Goal: Task Accomplishment & Management: Complete application form

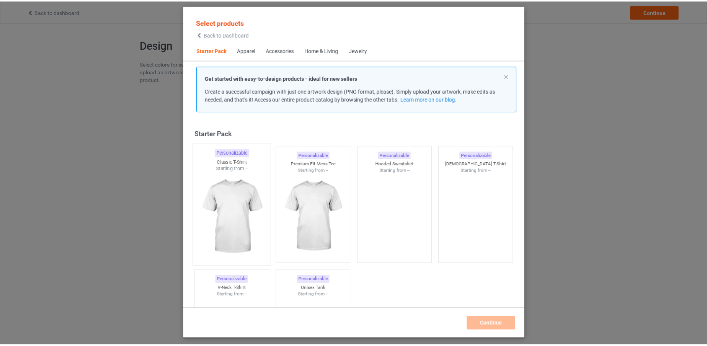
scroll to position [10, 0]
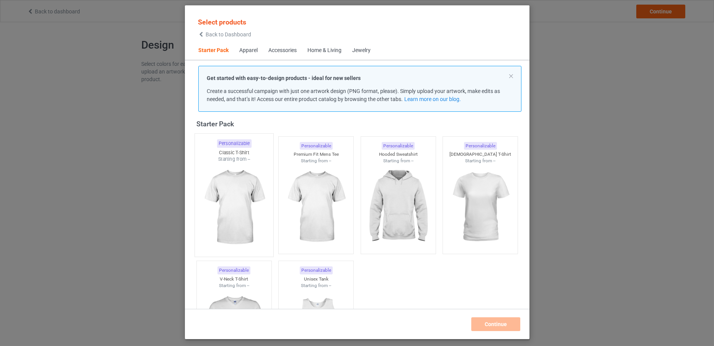
click at [233, 158] on div "Starting from --" at bounding box center [233, 159] width 78 height 7
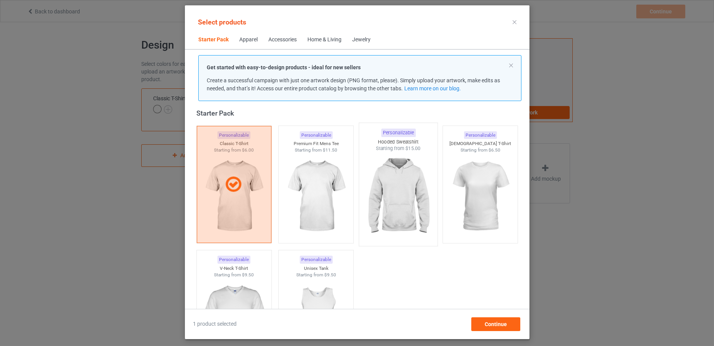
click at [374, 195] on img at bounding box center [398, 197] width 72 height 90
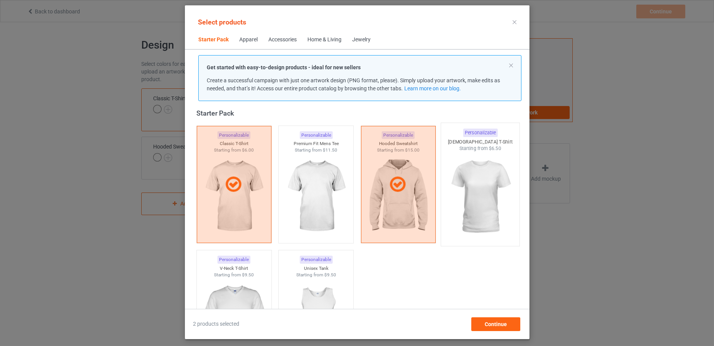
click at [485, 210] on img at bounding box center [480, 197] width 72 height 90
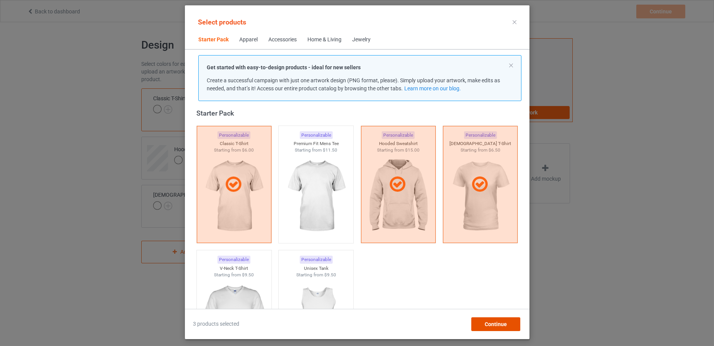
click at [492, 321] on span "Continue" at bounding box center [495, 324] width 22 height 6
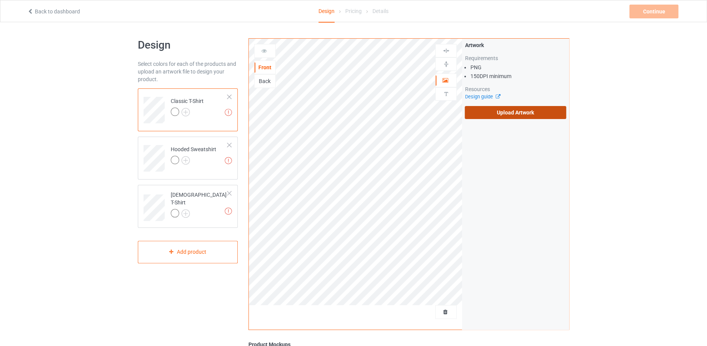
click at [465, 115] on label "Upload Artwork" at bounding box center [515, 112] width 101 height 13
click at [0, 0] on input "Upload Artwork" at bounding box center [0, 0] width 0 height 0
click at [484, 113] on label "Upload Artwork" at bounding box center [515, 112] width 101 height 13
click at [0, 0] on input "Upload Artwork" at bounding box center [0, 0] width 0 height 0
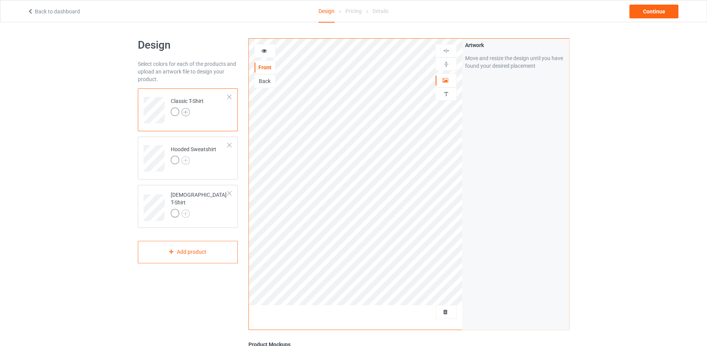
click at [185, 109] on img at bounding box center [185, 112] width 8 height 8
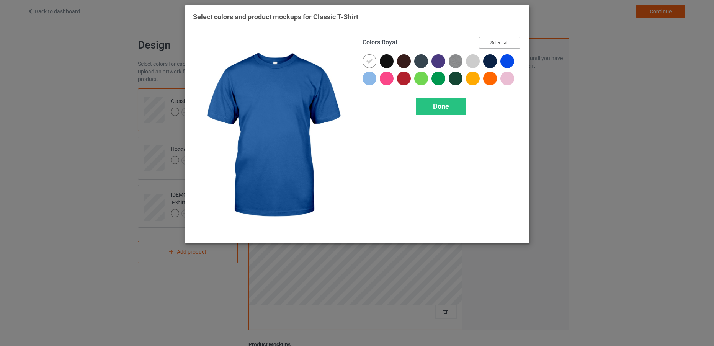
click at [499, 44] on button "Select all" at bounding box center [499, 43] width 41 height 12
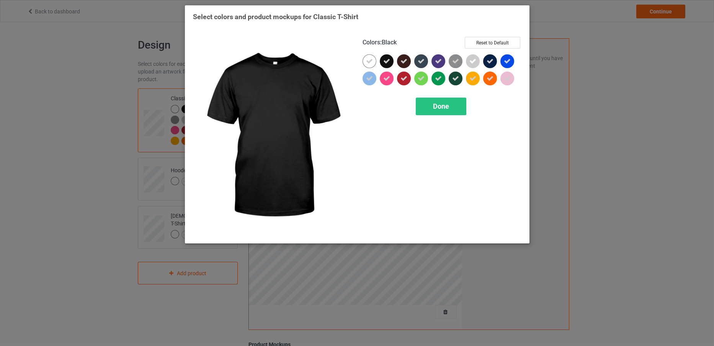
click at [390, 62] on div at bounding box center [387, 61] width 14 height 14
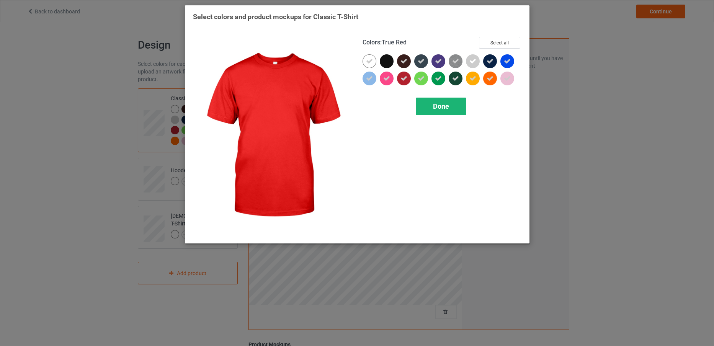
click at [431, 111] on div "Done" at bounding box center [441, 107] width 51 height 18
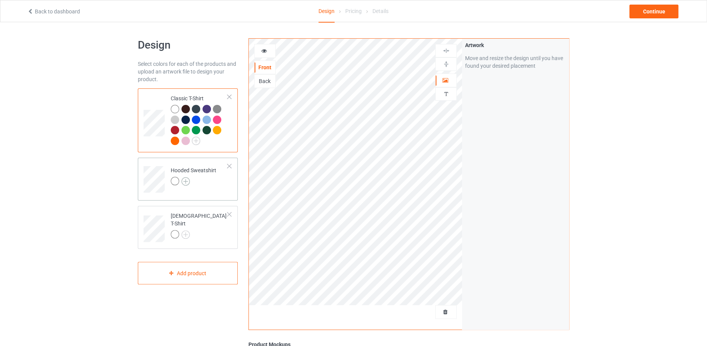
click at [187, 179] on img at bounding box center [185, 181] width 8 height 8
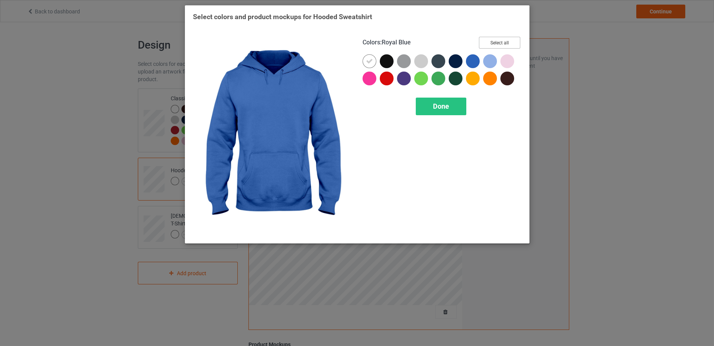
click at [489, 42] on button "Select all" at bounding box center [499, 43] width 41 height 12
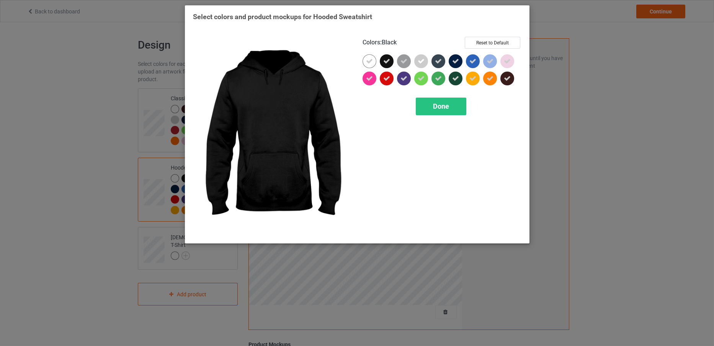
click at [387, 59] on icon at bounding box center [386, 61] width 7 height 7
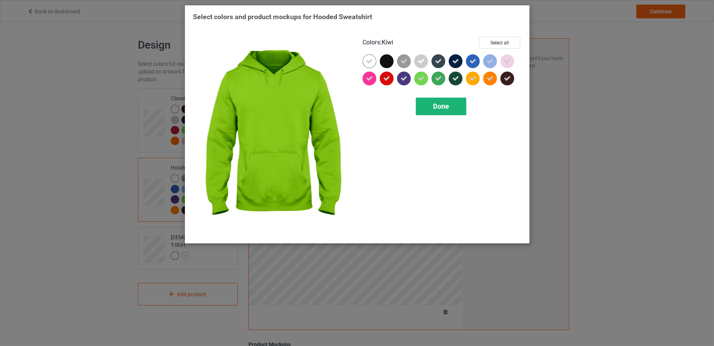
click at [443, 109] on span "Done" at bounding box center [441, 106] width 16 height 8
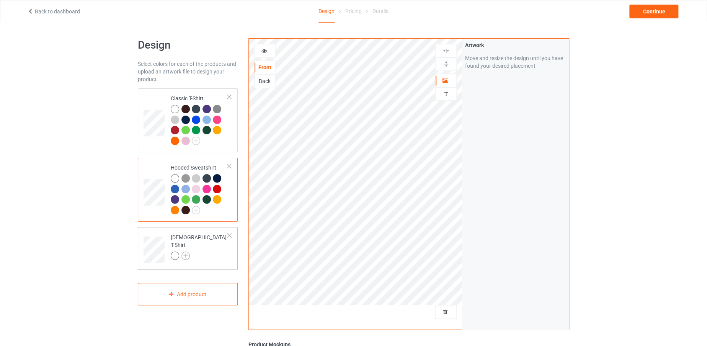
click at [186, 251] on img at bounding box center [185, 255] width 8 height 8
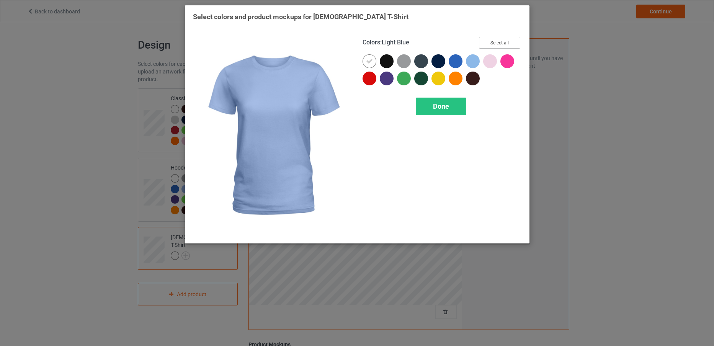
click at [490, 44] on button "Select all" at bounding box center [499, 43] width 41 height 12
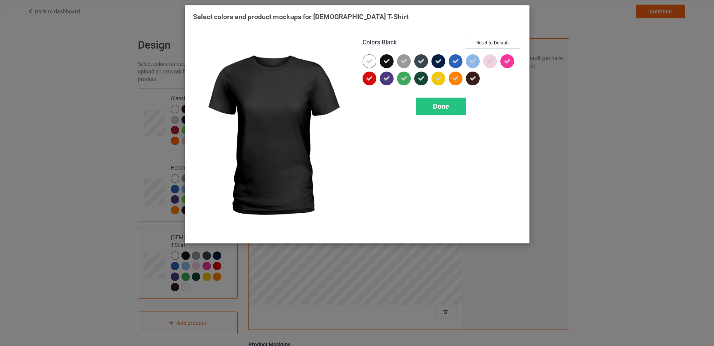
click at [387, 58] on icon at bounding box center [386, 61] width 7 height 7
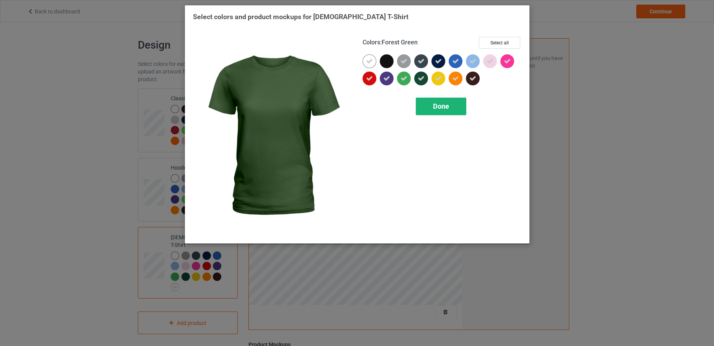
click at [425, 101] on div "Done" at bounding box center [441, 107] width 51 height 18
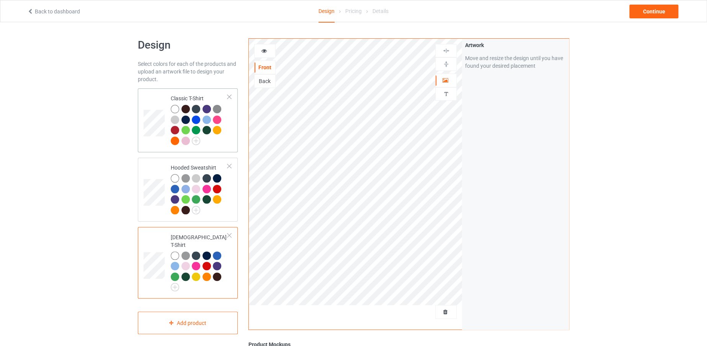
click at [222, 142] on div at bounding box center [199, 126] width 57 height 42
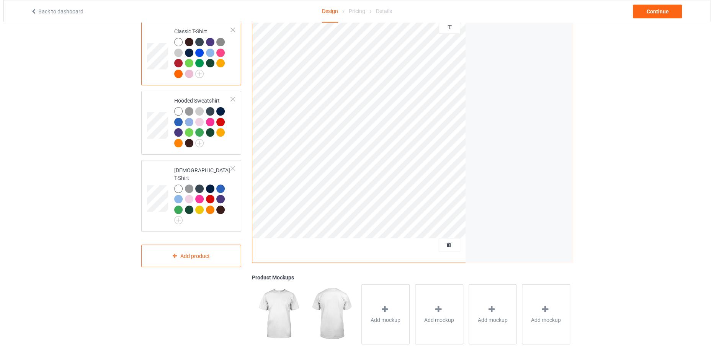
scroll to position [74, 0]
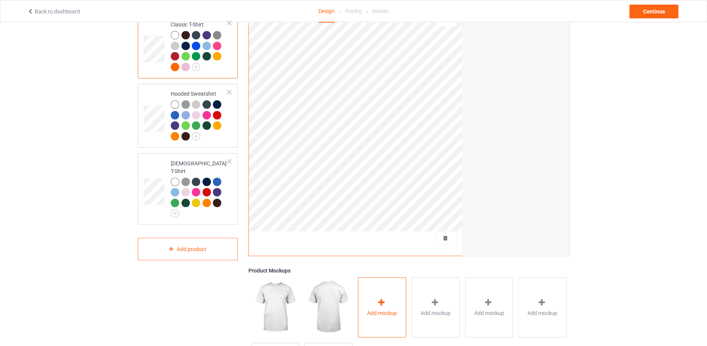
click at [403, 281] on div "Add mockup" at bounding box center [382, 307] width 48 height 60
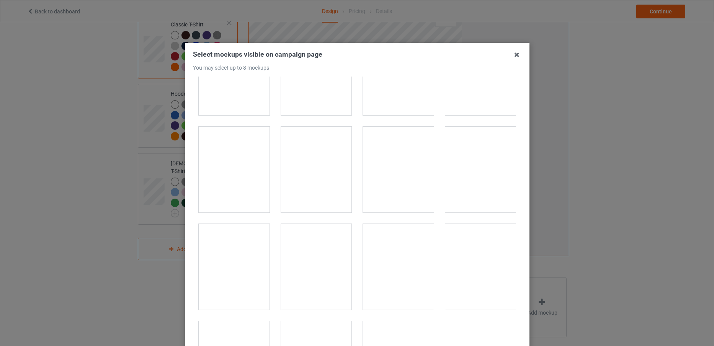
scroll to position [10900, 0]
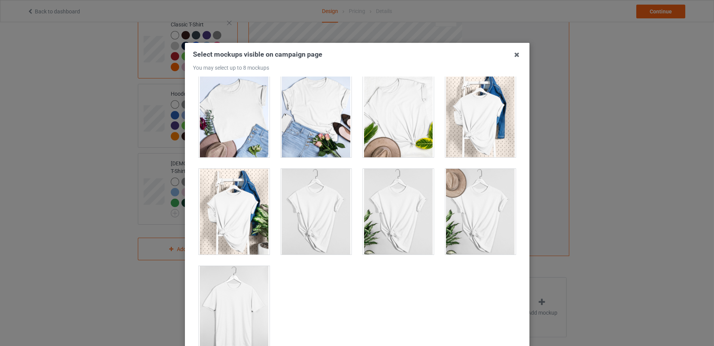
click at [245, 314] on div at bounding box center [234, 309] width 71 height 86
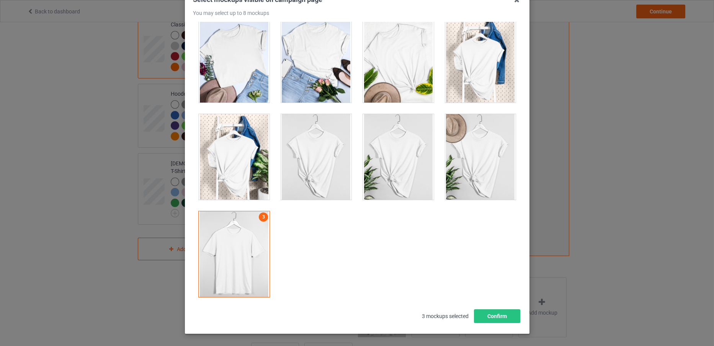
scroll to position [85, 0]
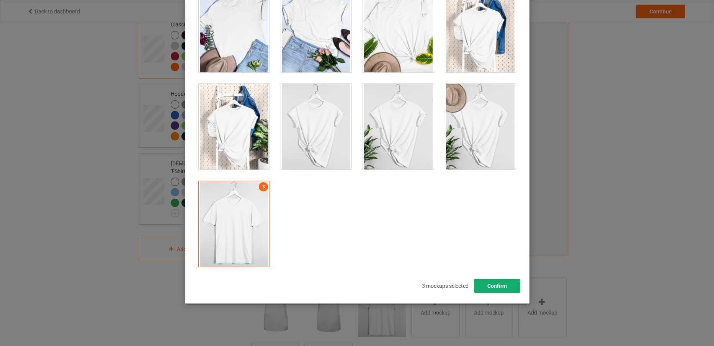
click at [487, 288] on button "Confirm" at bounding box center [497, 286] width 46 height 14
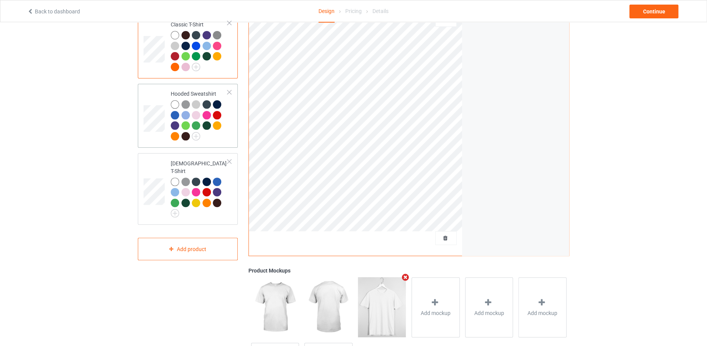
click at [140, 119] on div "Hooded Sweatshirt" at bounding box center [188, 116] width 100 height 64
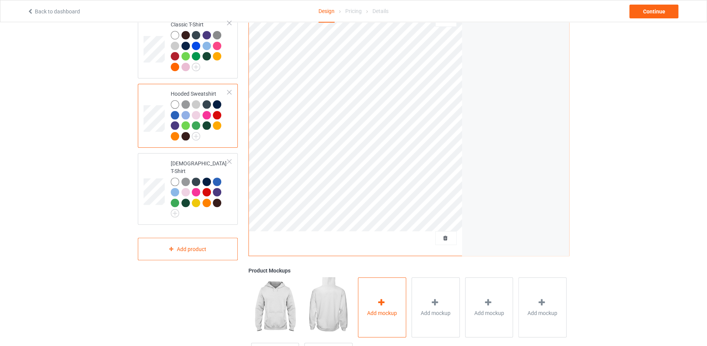
click at [376, 304] on div "Add mockup" at bounding box center [382, 307] width 48 height 60
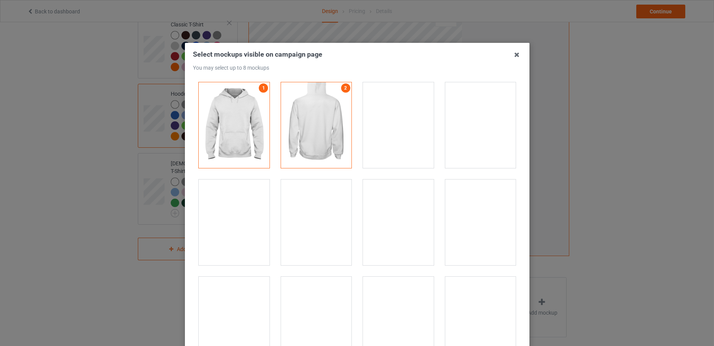
click at [227, 214] on div at bounding box center [234, 223] width 71 height 86
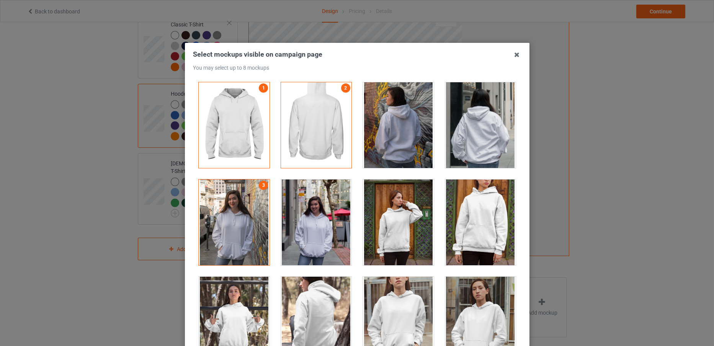
click at [215, 224] on div at bounding box center [234, 223] width 71 height 86
click at [281, 238] on div at bounding box center [316, 223] width 71 height 86
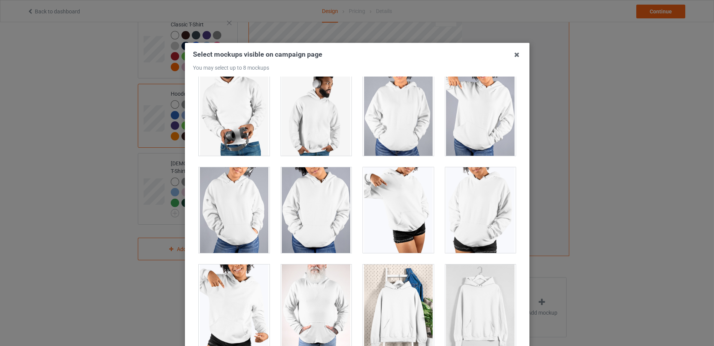
click at [485, 318] on div at bounding box center [480, 308] width 71 height 86
click at [474, 305] on div at bounding box center [480, 308] width 71 height 86
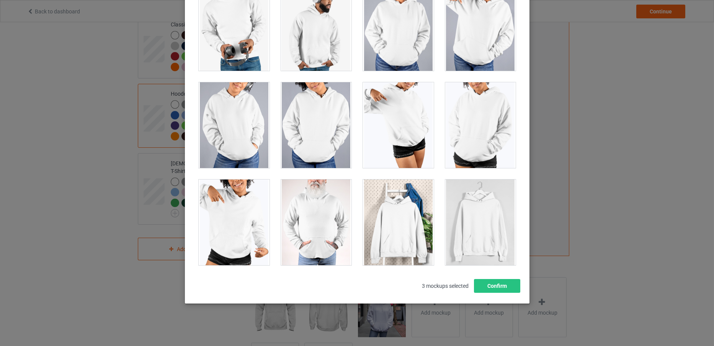
click at [472, 251] on div at bounding box center [480, 223] width 71 height 86
click at [487, 282] on button "Confirm" at bounding box center [497, 286] width 46 height 14
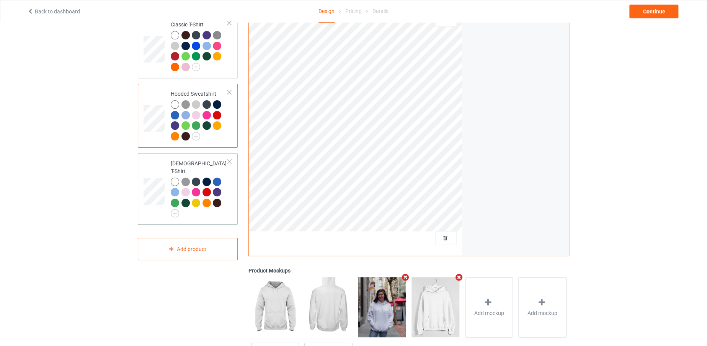
click at [152, 168] on td at bounding box center [155, 188] width 23 height 65
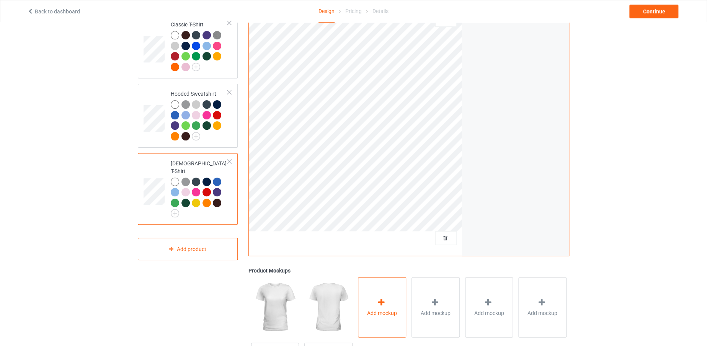
click at [395, 306] on div "Add mockup" at bounding box center [382, 307] width 48 height 60
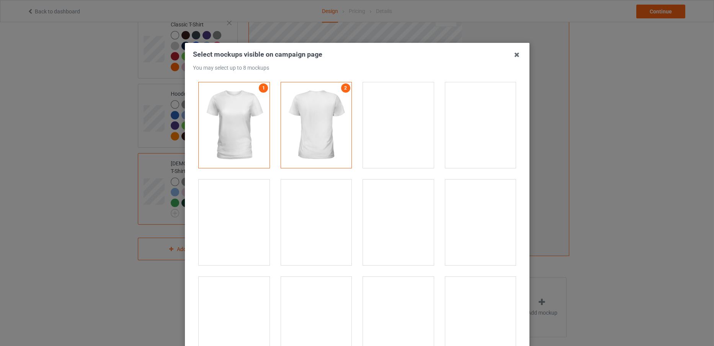
click at [224, 213] on div at bounding box center [234, 223] width 71 height 86
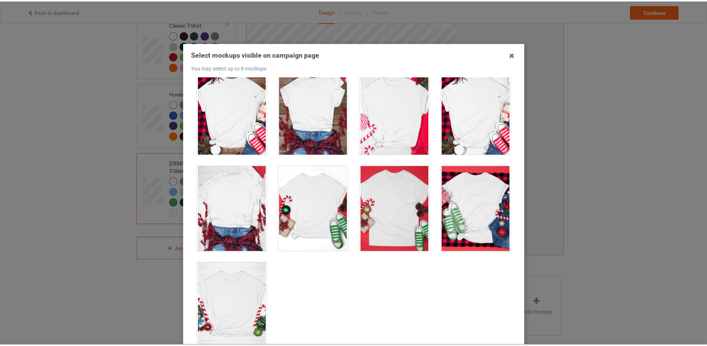
scroll to position [85, 0]
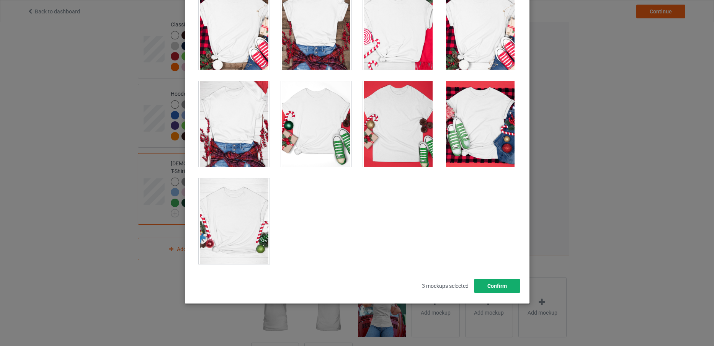
click at [484, 286] on button "Confirm" at bounding box center [497, 286] width 46 height 14
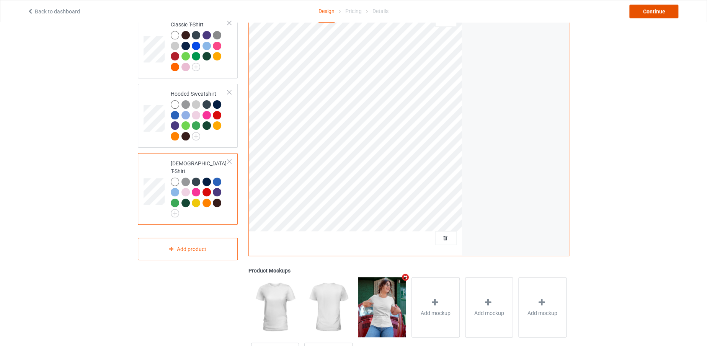
click at [653, 11] on div "Continue" at bounding box center [653, 12] width 49 height 14
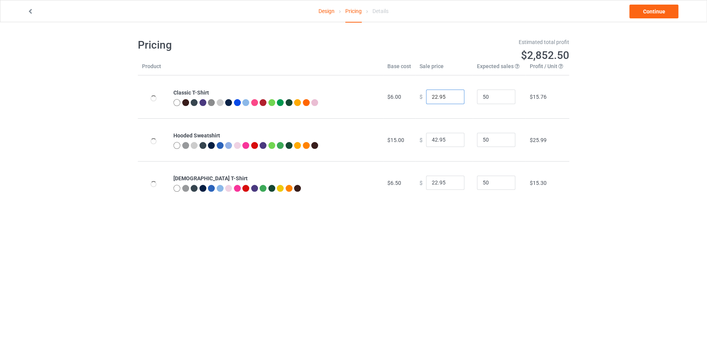
drag, startPoint x: 434, startPoint y: 95, endPoint x: 422, endPoint y: 99, distance: 12.0
click at [426, 99] on input "22.95" at bounding box center [445, 97] width 38 height 15
type input "19.95"
drag, startPoint x: 433, startPoint y: 139, endPoint x: 423, endPoint y: 139, distance: 9.6
click at [426, 139] on input "42.95" at bounding box center [445, 140] width 38 height 15
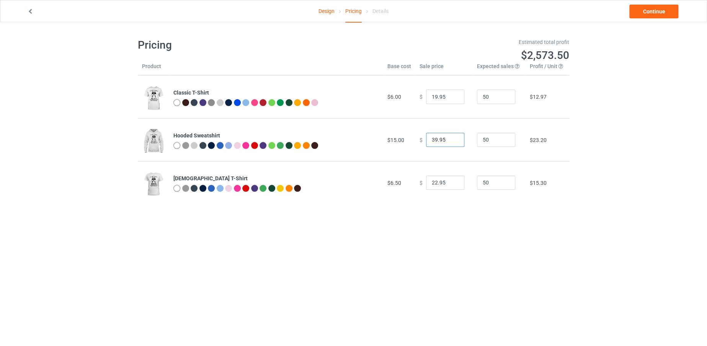
type input "39.95"
drag, startPoint x: 432, startPoint y: 182, endPoint x: 422, endPoint y: 182, distance: 10.3
click at [426, 182] on input "22.95" at bounding box center [445, 183] width 38 height 15
type input "19.95"
click at [636, 16] on link "Continue" at bounding box center [653, 12] width 49 height 14
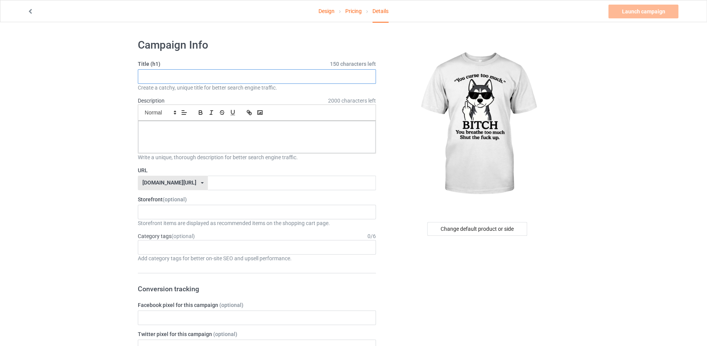
click at [286, 75] on input "text" at bounding box center [257, 76] width 238 height 15
type input "v"
paste input "You Curse Too Much"
type input "You Curse Too Much"
click at [277, 144] on div at bounding box center [256, 137] width 237 height 32
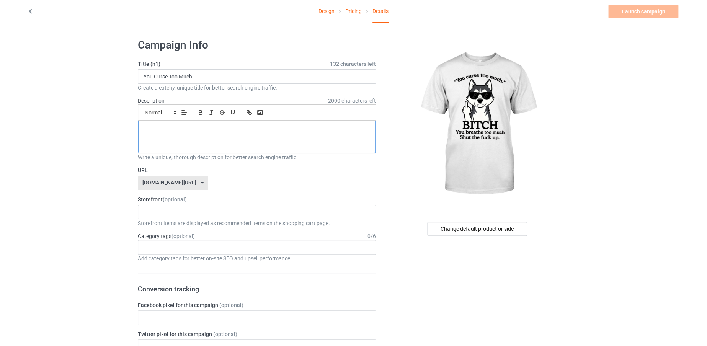
click at [277, 144] on div at bounding box center [256, 137] width 237 height 32
drag, startPoint x: 277, startPoint y: 144, endPoint x: 141, endPoint y: 132, distance: 136.4
click at [141, 132] on div "limited edition" at bounding box center [256, 137] width 237 height 32
click at [233, 132] on p "limited edition" at bounding box center [256, 129] width 225 height 7
drag, startPoint x: 195, startPoint y: 126, endPoint x: 140, endPoint y: 130, distance: 55.3
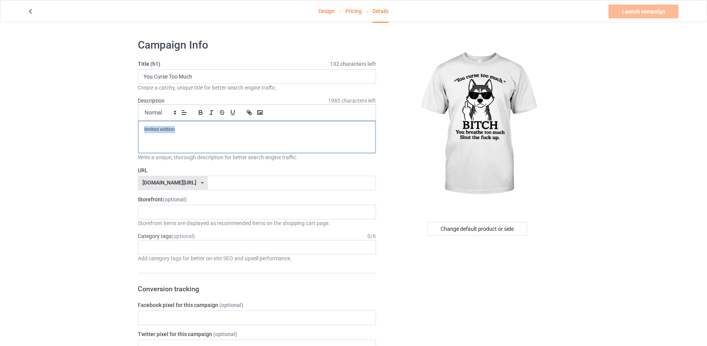
click at [140, 130] on div "limited edition" at bounding box center [256, 137] width 237 height 32
drag, startPoint x: 220, startPoint y: 76, endPoint x: 140, endPoint y: 73, distance: 80.8
click at [140, 73] on input "You Curse Too Much" at bounding box center [257, 76] width 238 height 15
click at [230, 178] on input "text" at bounding box center [292, 183] width 168 height 15
paste input "You Curse Too Much"
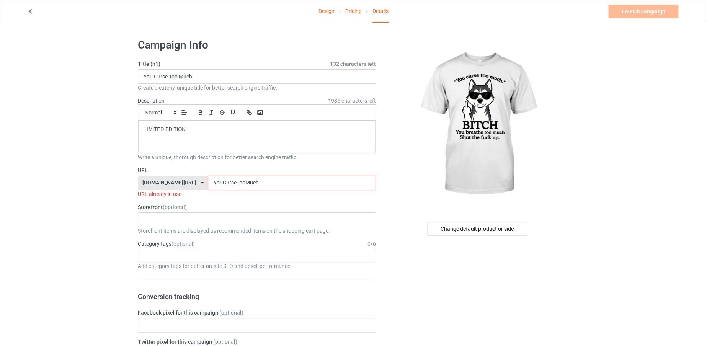
click at [251, 179] on input "YouCurseTooMuch" at bounding box center [292, 183] width 168 height 15
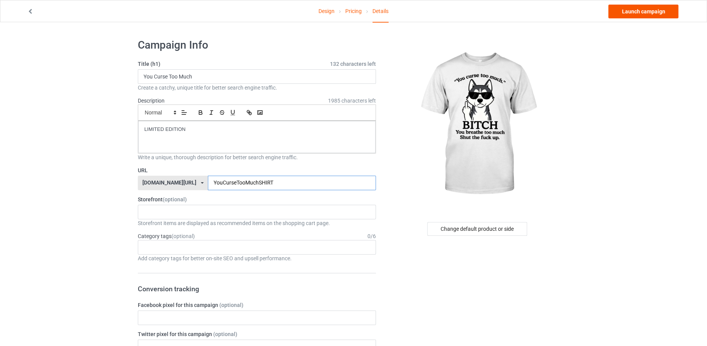
type input "YouCurseTooMuchSHIRT"
click at [643, 12] on link "Launch campaign" at bounding box center [643, 12] width 70 height 14
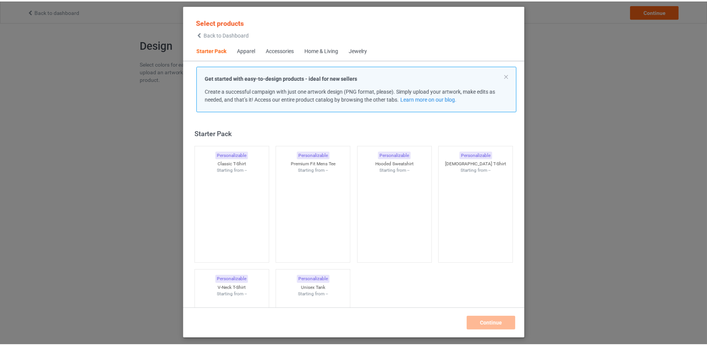
scroll to position [10, 0]
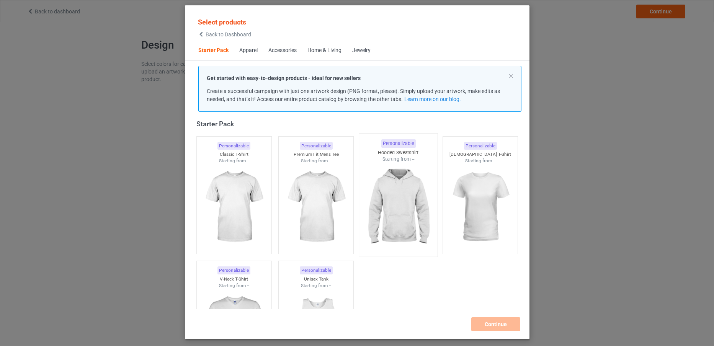
drag, startPoint x: 237, startPoint y: 179, endPoint x: 376, endPoint y: 127, distance: 148.5
click at [237, 179] on img at bounding box center [233, 207] width 69 height 86
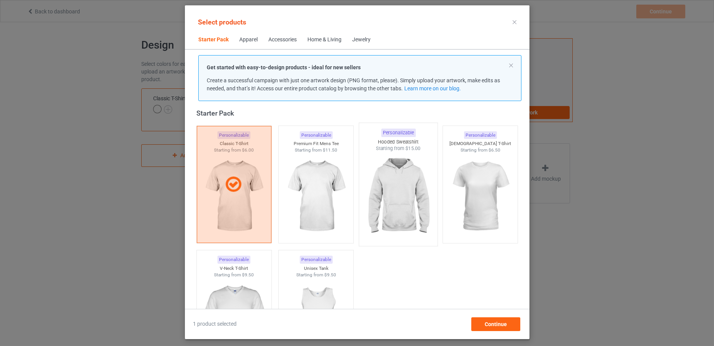
click at [396, 193] on img at bounding box center [398, 197] width 72 height 90
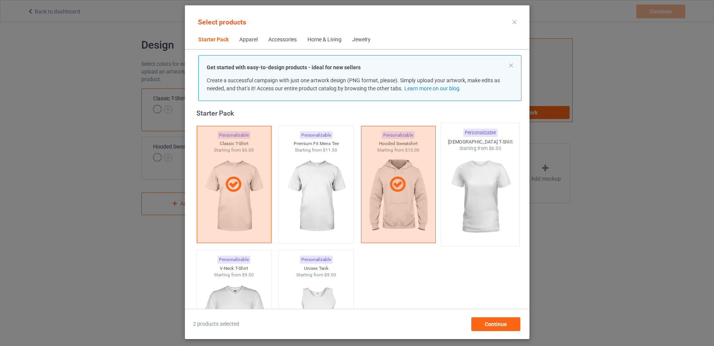
click at [472, 188] on img at bounding box center [480, 197] width 72 height 90
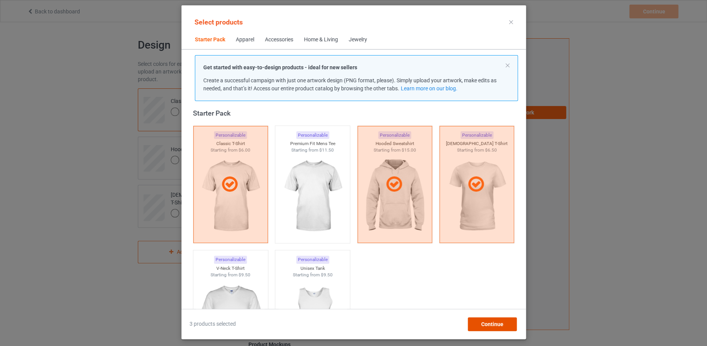
click at [493, 321] on span "Continue" at bounding box center [492, 324] width 22 height 6
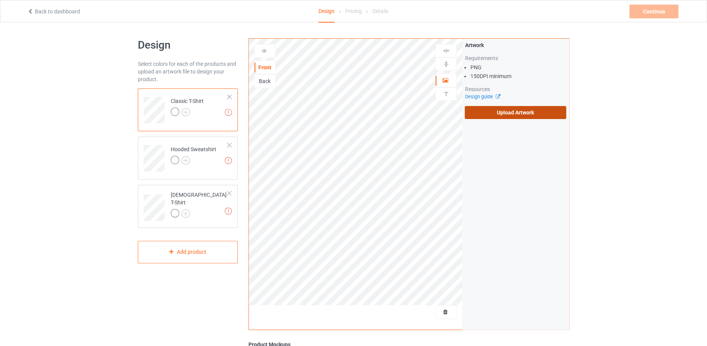
click at [474, 109] on label "Upload Artwork" at bounding box center [515, 112] width 101 height 13
click at [0, 0] on input "Upload Artwork" at bounding box center [0, 0] width 0 height 0
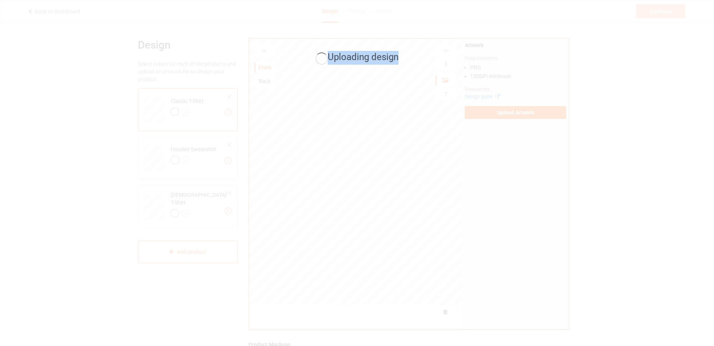
drag, startPoint x: 329, startPoint y: 57, endPoint x: 403, endPoint y: 72, distance: 76.3
click at [403, 72] on div "Uploading design" at bounding box center [357, 58] width 216 height 30
click at [401, 82] on div "Uploading design" at bounding box center [357, 173] width 714 height 346
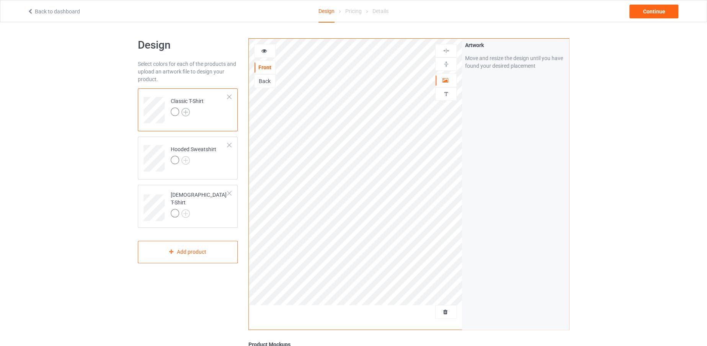
click at [186, 110] on img at bounding box center [185, 112] width 8 height 8
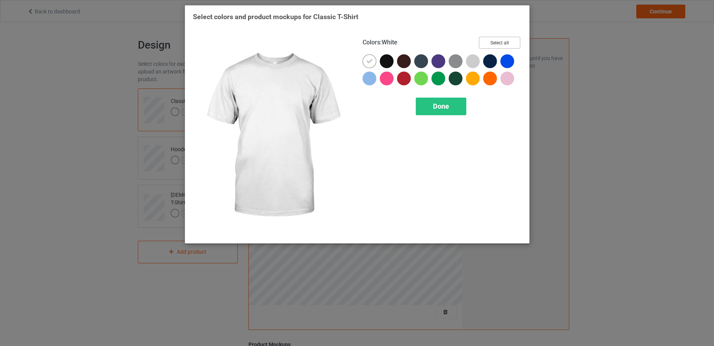
click at [500, 41] on button "Select all" at bounding box center [499, 43] width 41 height 12
click at [369, 64] on icon at bounding box center [369, 61] width 7 height 7
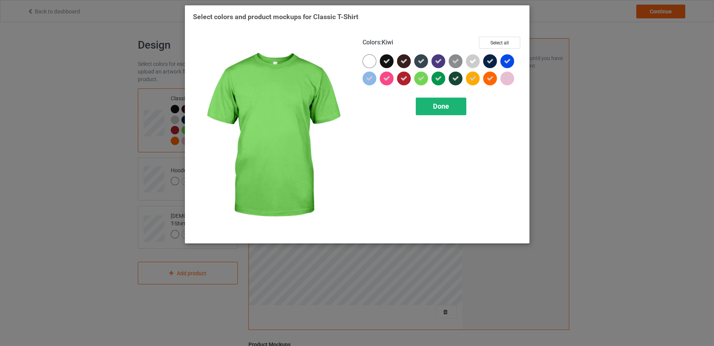
click at [429, 104] on div "Done" at bounding box center [441, 107] width 51 height 18
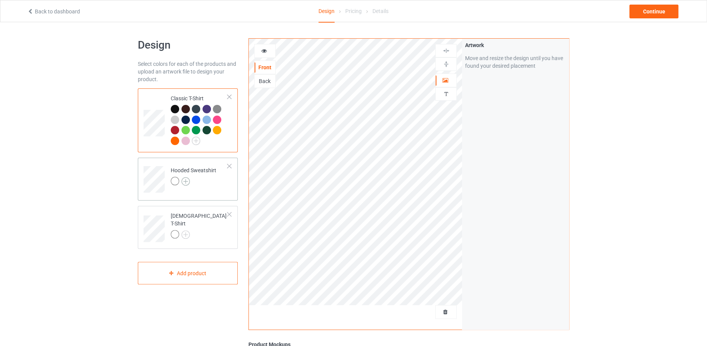
click at [186, 180] on img at bounding box center [185, 181] width 8 height 8
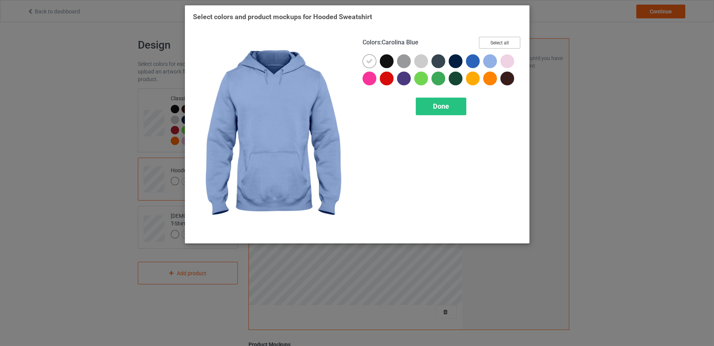
click at [494, 41] on button "Select all" at bounding box center [499, 43] width 41 height 12
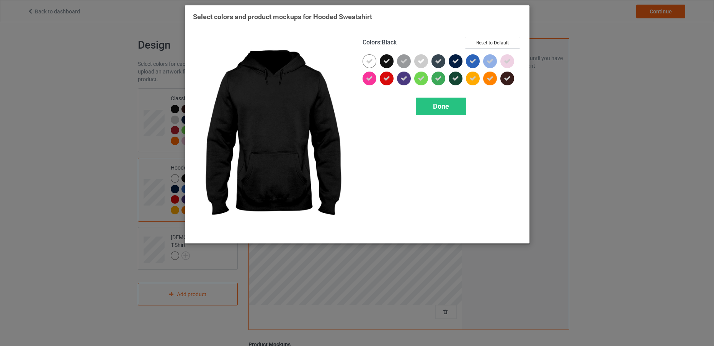
click at [386, 59] on icon at bounding box center [386, 61] width 7 height 7
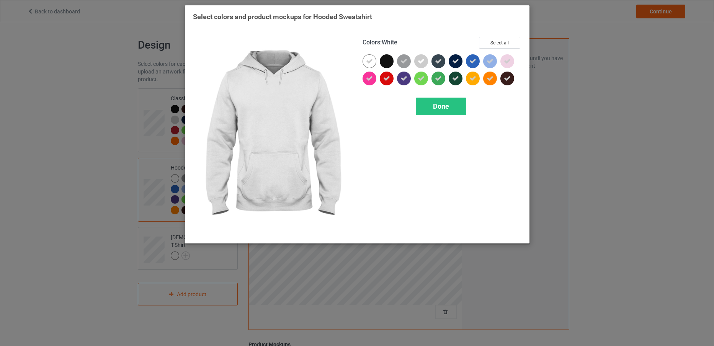
drag, startPoint x: 386, startPoint y: 59, endPoint x: 369, endPoint y: 58, distance: 16.9
click at [369, 58] on div at bounding box center [441, 71] width 159 height 34
click at [369, 58] on icon at bounding box center [369, 61] width 7 height 7
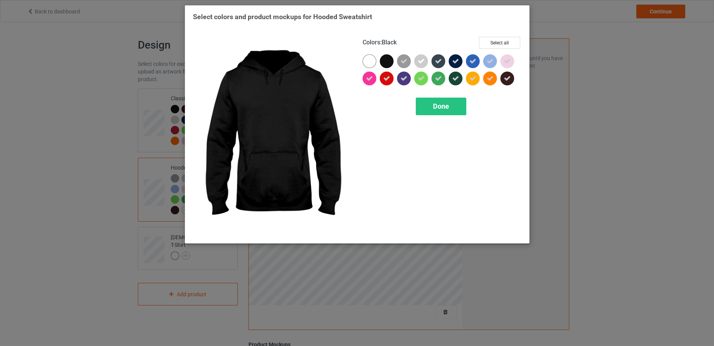
click at [386, 63] on div at bounding box center [387, 61] width 14 height 14
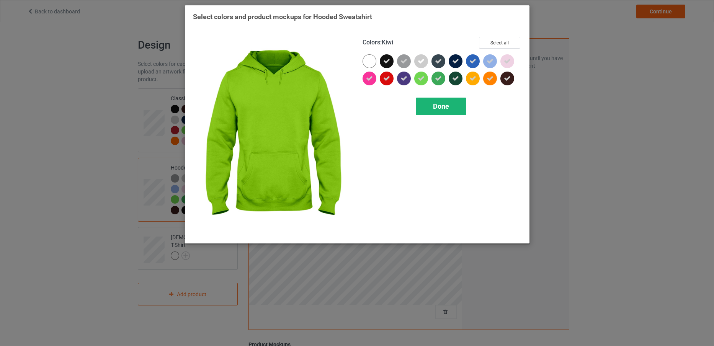
click at [441, 110] on div "Done" at bounding box center [441, 107] width 51 height 18
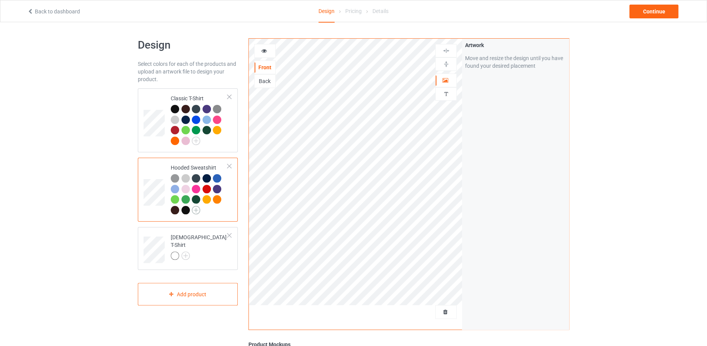
click at [193, 211] on img at bounding box center [196, 210] width 8 height 8
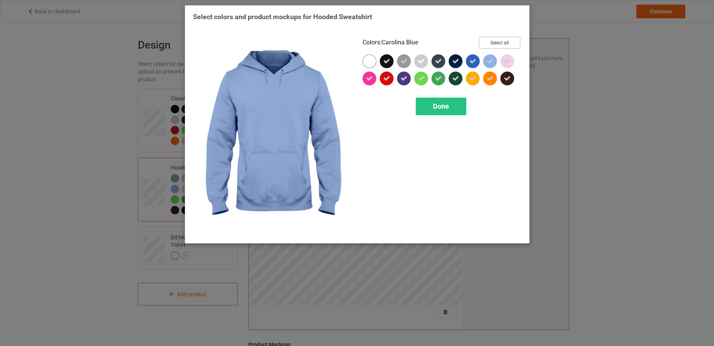
click at [495, 42] on button "Select all" at bounding box center [499, 43] width 41 height 12
click at [495, 42] on button "Reset to Default" at bounding box center [493, 43] width 56 height 12
click at [495, 42] on button "Select all" at bounding box center [499, 43] width 41 height 12
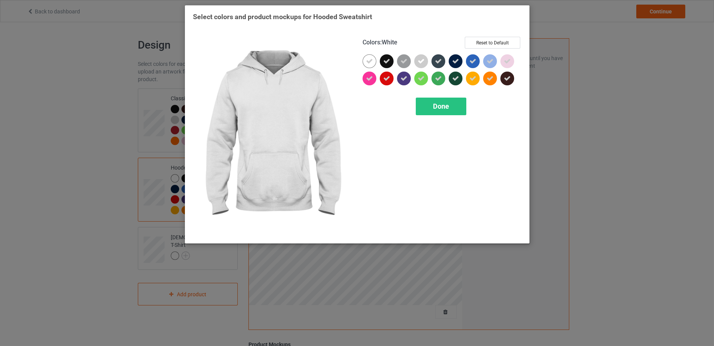
click at [371, 61] on icon at bounding box center [369, 61] width 7 height 7
click at [425, 106] on div "Done" at bounding box center [441, 107] width 51 height 18
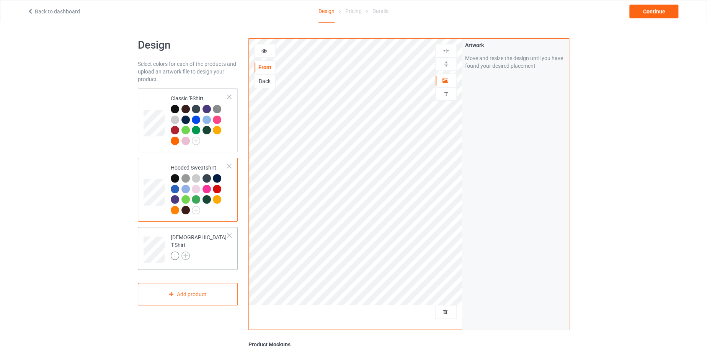
click at [186, 251] on img at bounding box center [185, 255] width 8 height 8
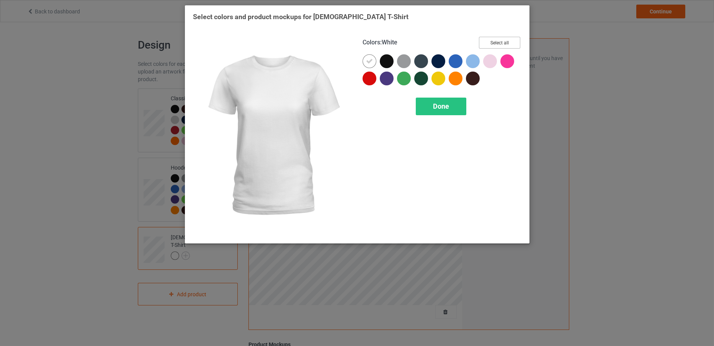
click at [506, 40] on button "Select all" at bounding box center [499, 43] width 41 height 12
click at [371, 62] on icon at bounding box center [369, 61] width 7 height 7
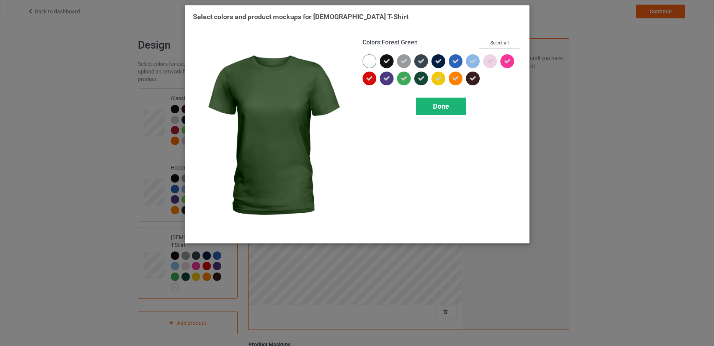
click at [431, 101] on div "Done" at bounding box center [441, 107] width 51 height 18
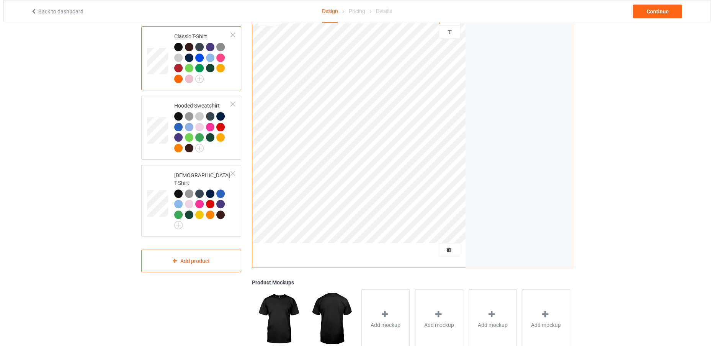
scroll to position [70, 0]
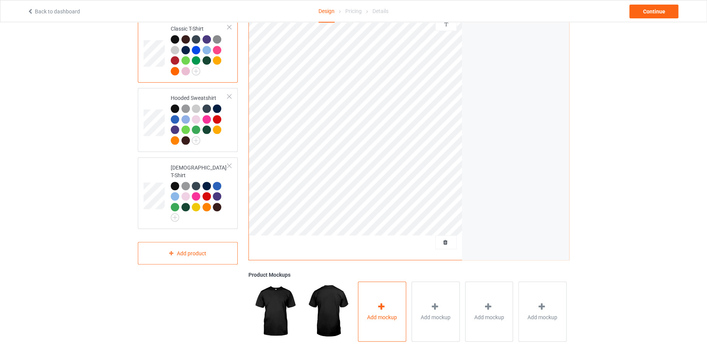
click at [377, 300] on div "Add mockup" at bounding box center [382, 311] width 48 height 60
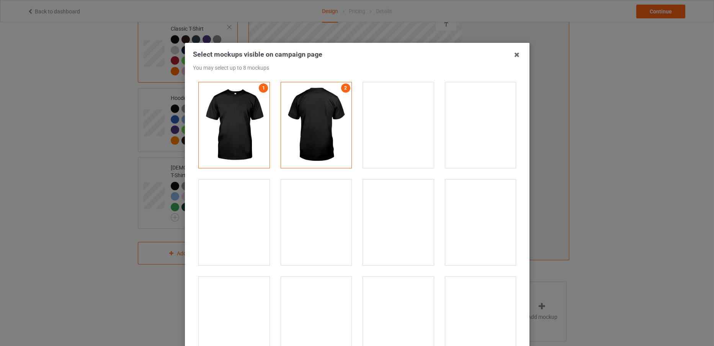
scroll to position [10900, 0]
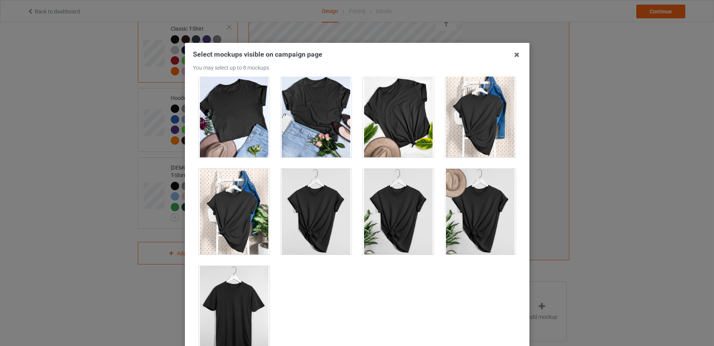
click at [242, 312] on div at bounding box center [234, 309] width 71 height 86
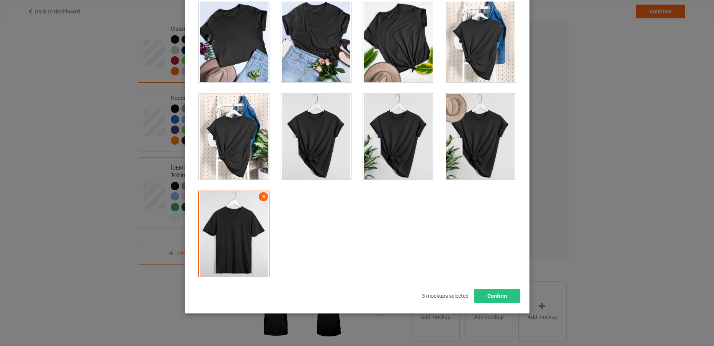
scroll to position [85, 0]
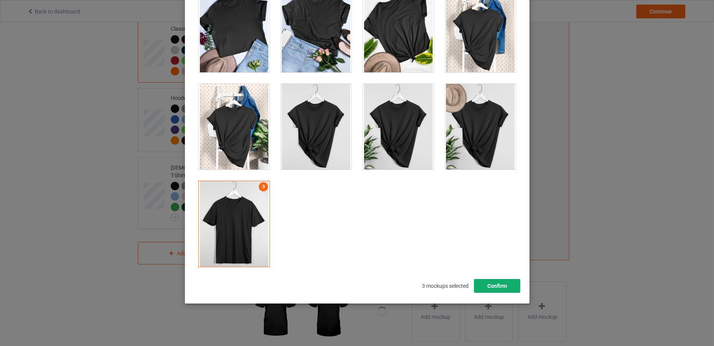
click at [496, 285] on button "Confirm" at bounding box center [497, 286] width 46 height 14
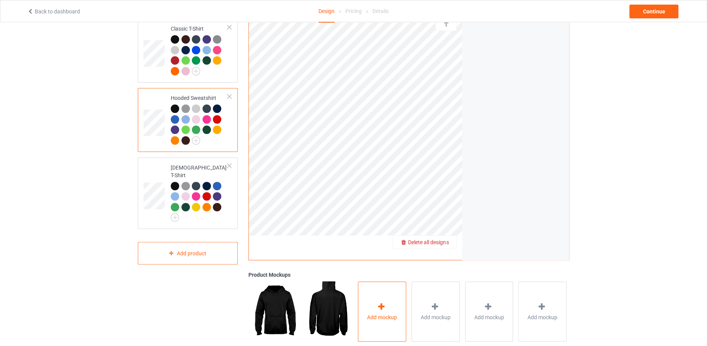
click at [388, 305] on div "Add mockup" at bounding box center [382, 311] width 48 height 60
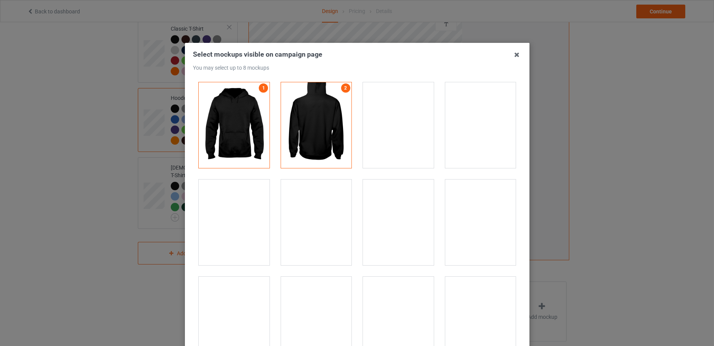
click at [226, 215] on div at bounding box center [234, 223] width 71 height 86
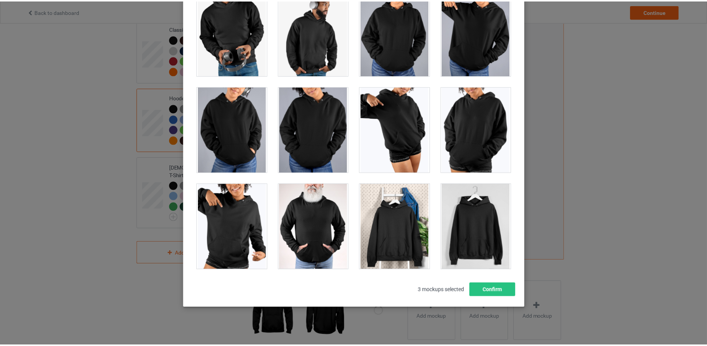
scroll to position [85, 0]
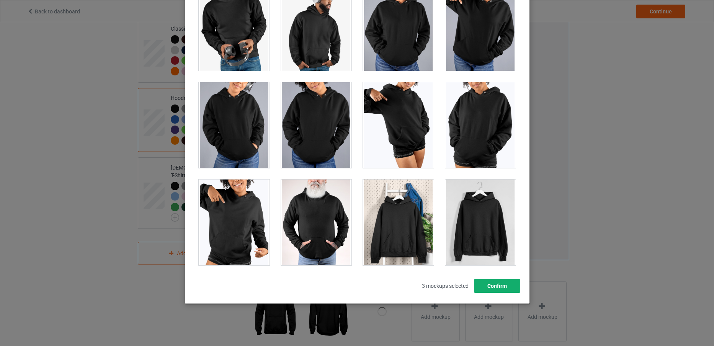
click at [497, 286] on button "Confirm" at bounding box center [497, 286] width 46 height 14
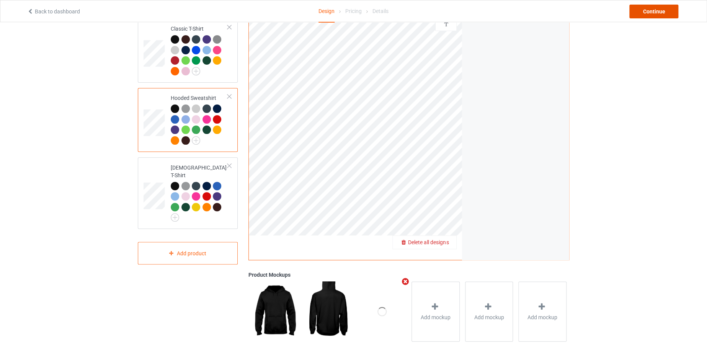
click at [650, 15] on div "Continue" at bounding box center [653, 12] width 49 height 14
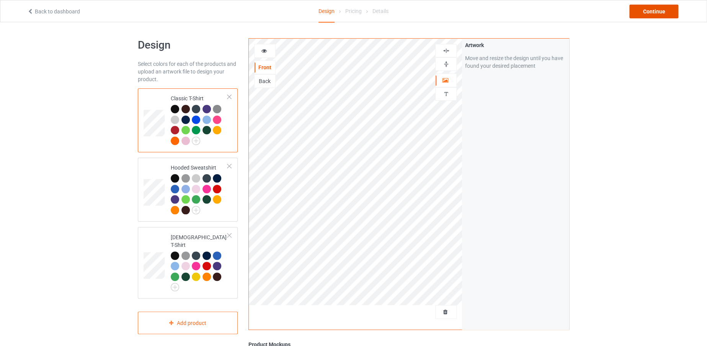
click at [643, 10] on div "Continue" at bounding box center [653, 12] width 49 height 14
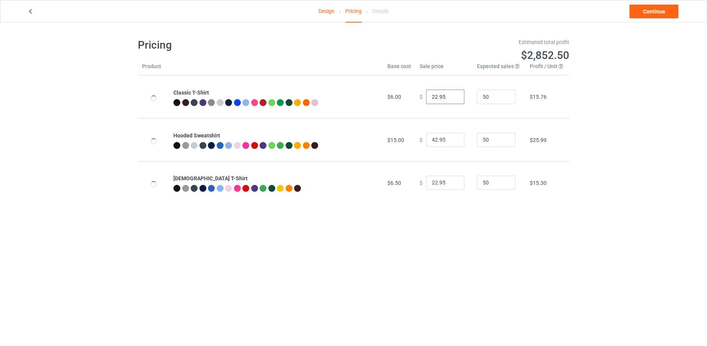
drag, startPoint x: 432, startPoint y: 96, endPoint x: 423, endPoint y: 98, distance: 8.9
click at [426, 98] on input "22.95" at bounding box center [445, 97] width 38 height 15
type input "19.95"
drag, startPoint x: 433, startPoint y: 138, endPoint x: 425, endPoint y: 138, distance: 8.4
click at [426, 138] on input "42.95" at bounding box center [445, 140] width 38 height 15
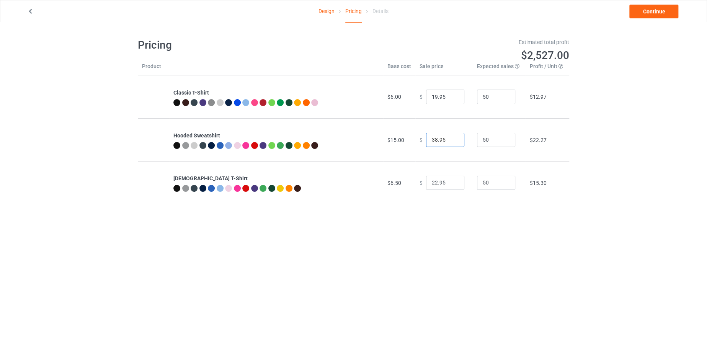
type input "38.95"
drag, startPoint x: 433, startPoint y: 182, endPoint x: 428, endPoint y: 182, distance: 5.4
click at [428, 182] on input "22.95" at bounding box center [445, 183] width 38 height 15
type input "19.95"
click at [656, 10] on link "Continue" at bounding box center [653, 12] width 49 height 14
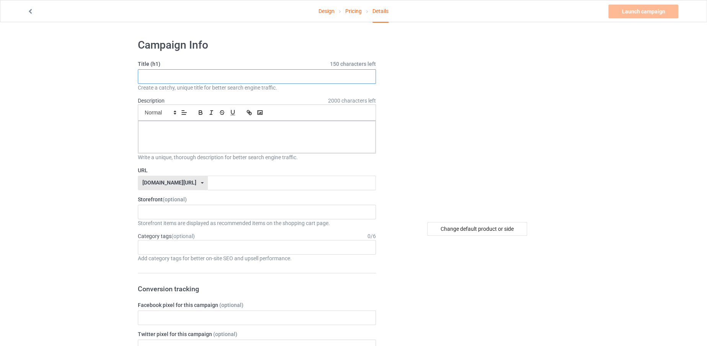
click at [269, 77] on input "text" at bounding box center [257, 76] width 238 height 15
click at [210, 75] on input "text" at bounding box center [257, 76] width 238 height 15
paste input "Defend Your Local OP public library"
drag, startPoint x: 196, startPoint y: 70, endPoint x: 187, endPoint y: 71, distance: 8.5
click at [187, 71] on input "Defend Your Local OP public library" at bounding box center [257, 76] width 238 height 15
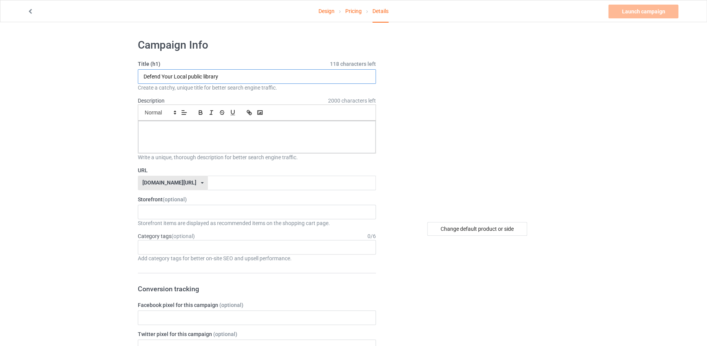
drag, startPoint x: 227, startPoint y: 74, endPoint x: 116, endPoint y: 75, distance: 111.4
type input "Defend Your Local public library"
click at [210, 186] on input "text" at bounding box center [292, 183] width 168 height 15
paste input "Defend Your Local public library"
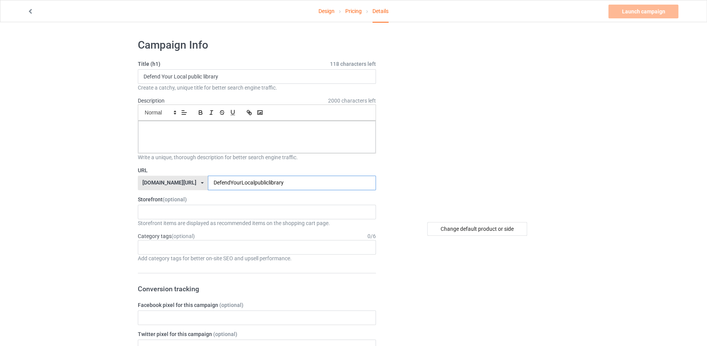
type input "DefendYourLocalpubliclibrary"
click at [306, 126] on p at bounding box center [256, 129] width 225 height 7
click at [641, 9] on link "Launch campaign" at bounding box center [643, 12] width 70 height 14
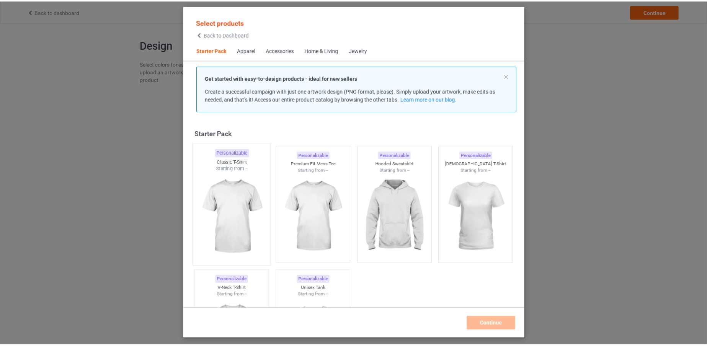
scroll to position [10, 0]
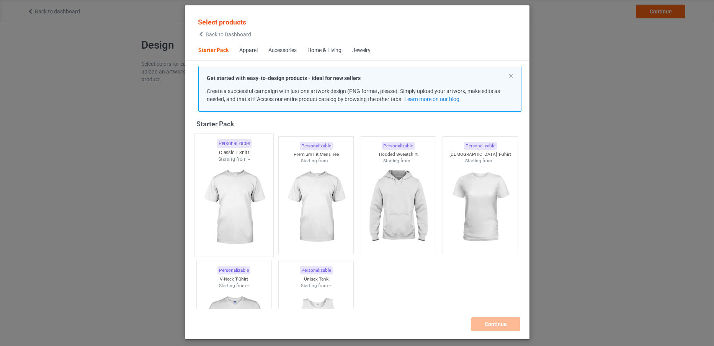
click at [250, 205] on img at bounding box center [234, 208] width 72 height 90
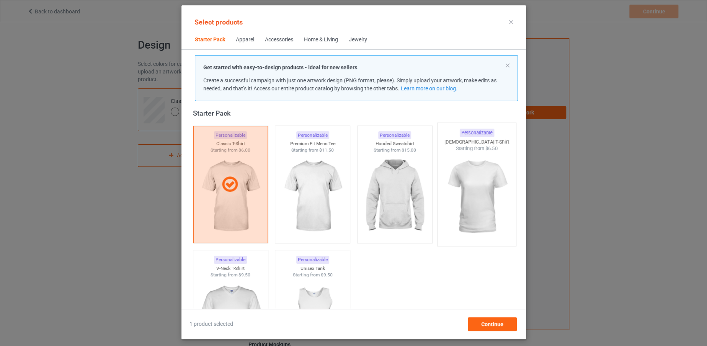
click at [445, 209] on img at bounding box center [477, 197] width 72 height 90
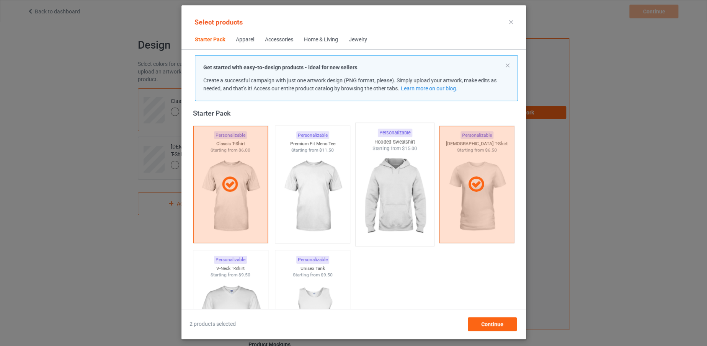
click at [408, 198] on img at bounding box center [395, 197] width 72 height 90
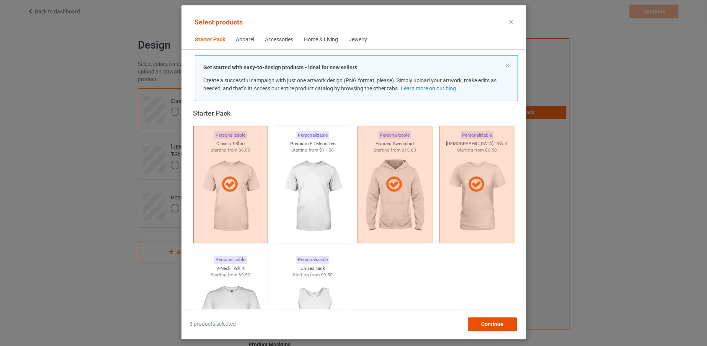
click at [477, 323] on div "Continue" at bounding box center [491, 324] width 49 height 14
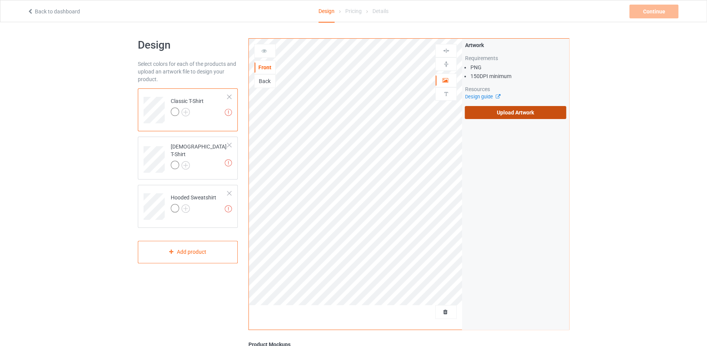
click at [478, 110] on label "Upload Artwork" at bounding box center [515, 112] width 101 height 13
click at [0, 0] on input "Upload Artwork" at bounding box center [0, 0] width 0 height 0
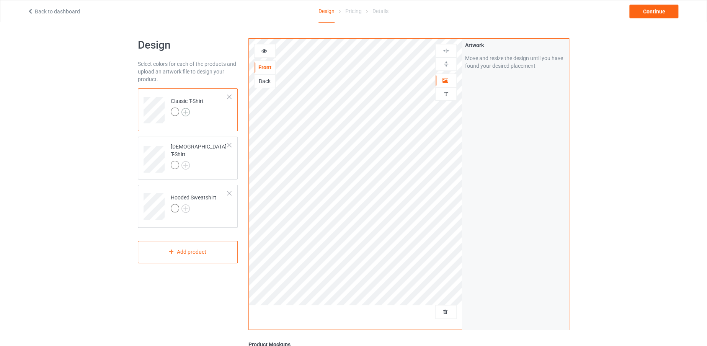
click at [187, 110] on img at bounding box center [185, 112] width 8 height 8
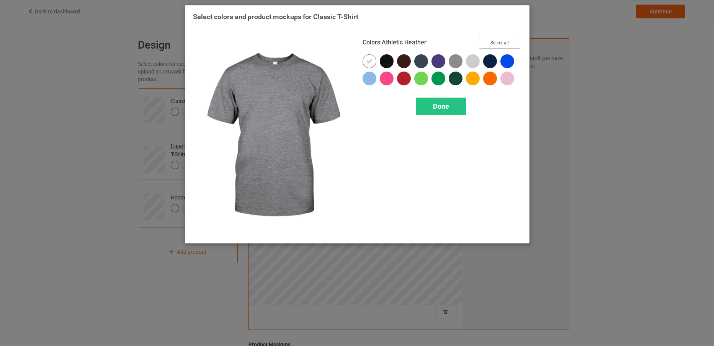
click at [498, 43] on button "Select all" at bounding box center [499, 43] width 41 height 12
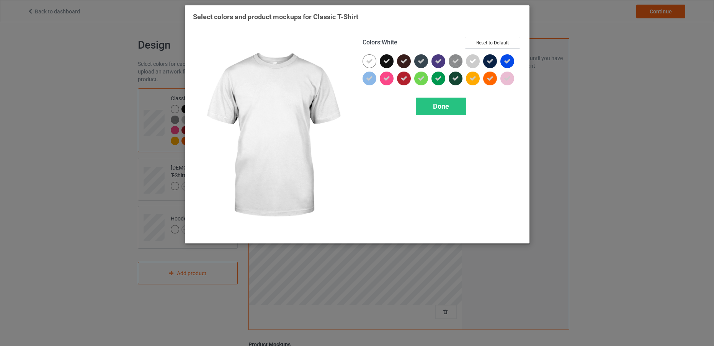
click at [371, 59] on icon at bounding box center [369, 61] width 7 height 7
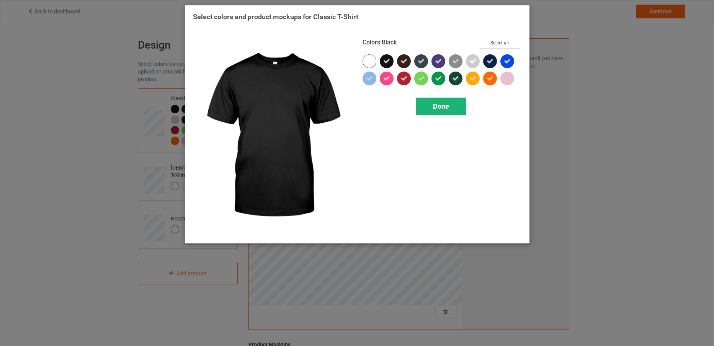
click at [447, 108] on span "Done" at bounding box center [441, 106] width 16 height 8
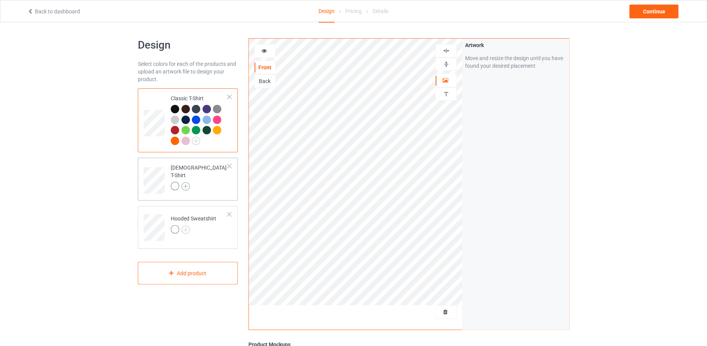
click at [186, 182] on img at bounding box center [185, 186] width 8 height 8
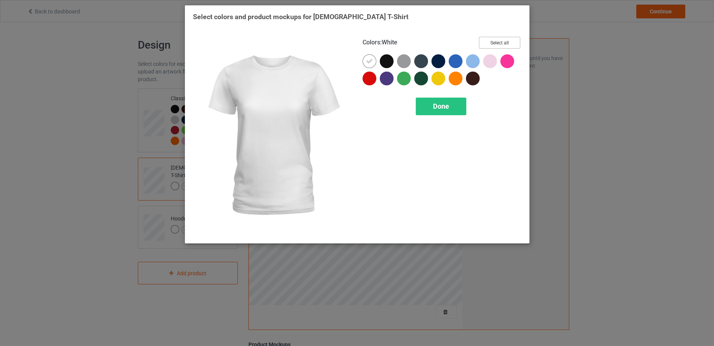
click at [502, 39] on button "Select all" at bounding box center [499, 43] width 41 height 12
click at [374, 58] on div at bounding box center [369, 61] width 14 height 14
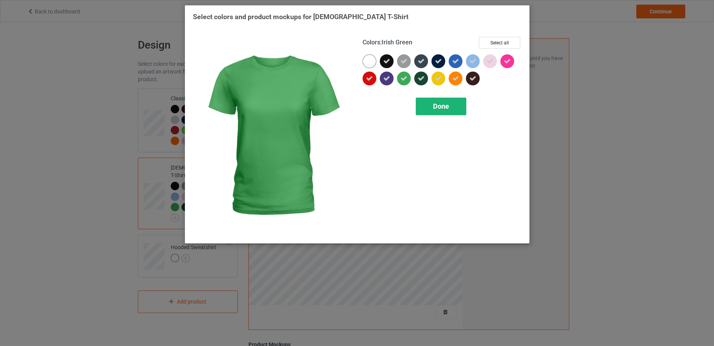
click at [426, 108] on div "Done" at bounding box center [441, 107] width 51 height 18
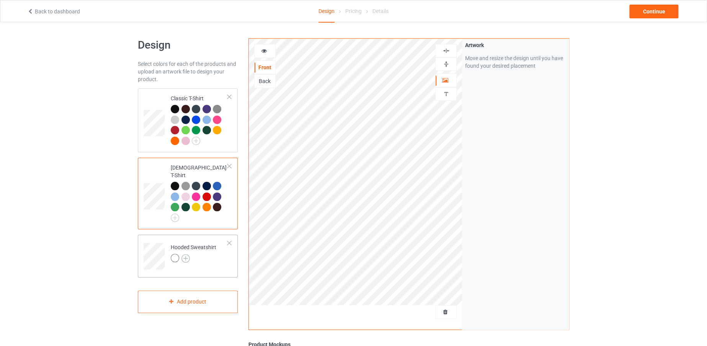
click at [181, 254] on img at bounding box center [185, 258] width 8 height 8
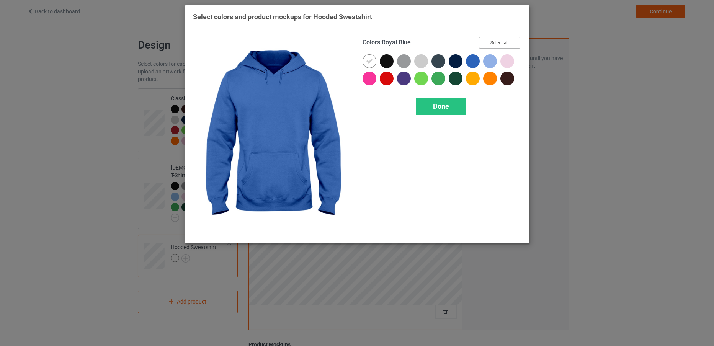
click at [494, 44] on button "Select all" at bounding box center [499, 43] width 41 height 12
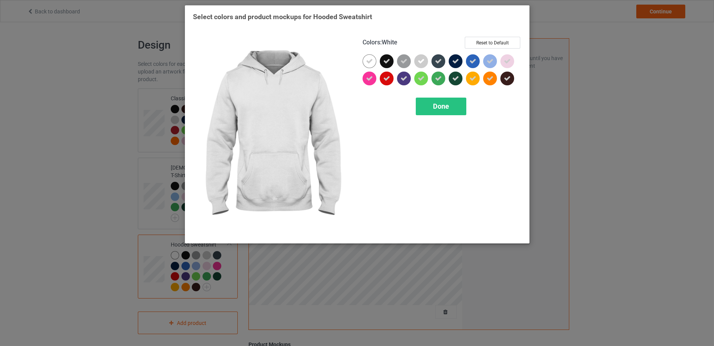
click at [370, 56] on div at bounding box center [369, 61] width 14 height 14
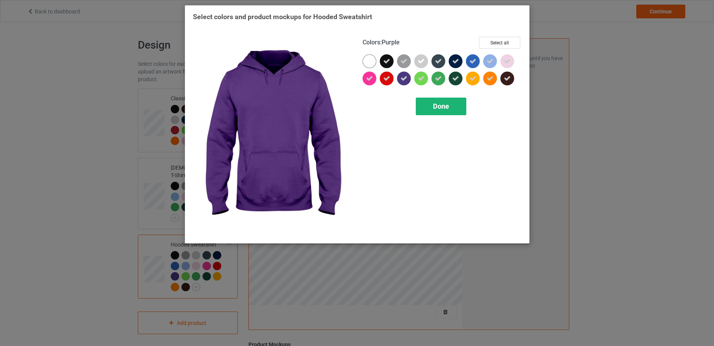
click at [437, 109] on span "Done" at bounding box center [441, 106] width 16 height 8
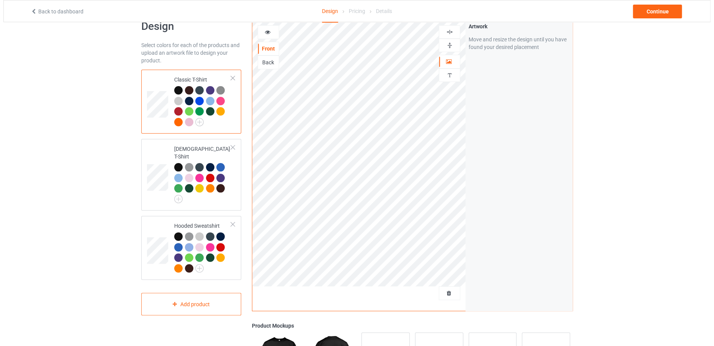
scroll to position [38, 0]
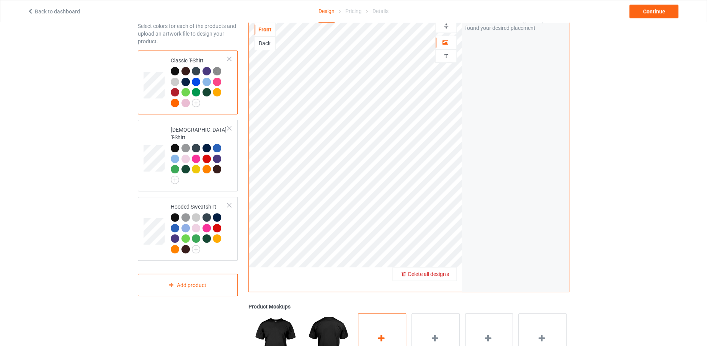
click at [369, 339] on div "Add mockup" at bounding box center [382, 343] width 48 height 60
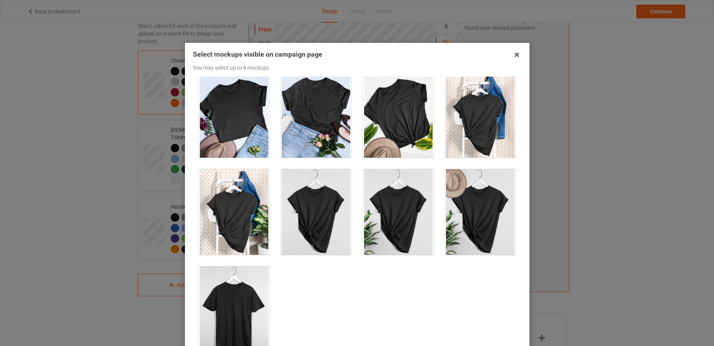
scroll to position [85, 0]
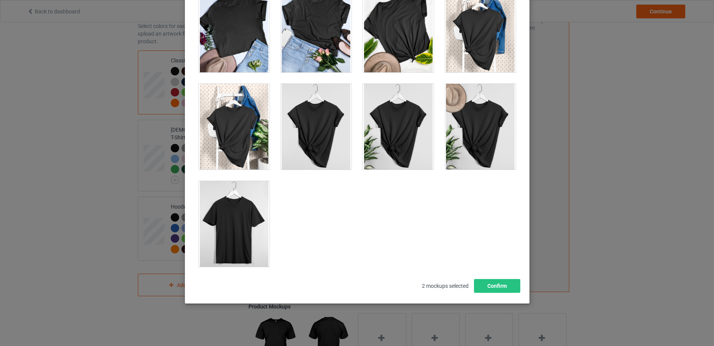
click at [236, 238] on div at bounding box center [234, 224] width 71 height 86
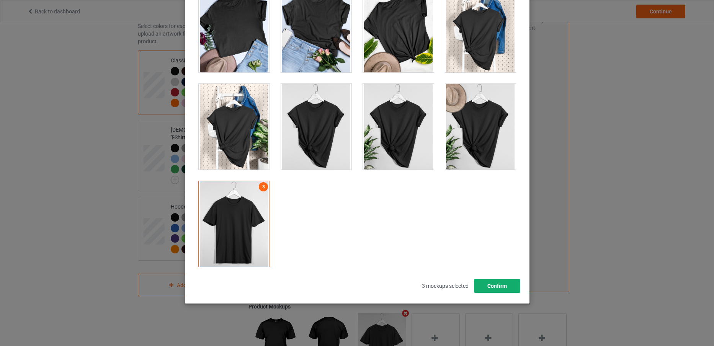
click at [485, 287] on button "Confirm" at bounding box center [497, 286] width 46 height 14
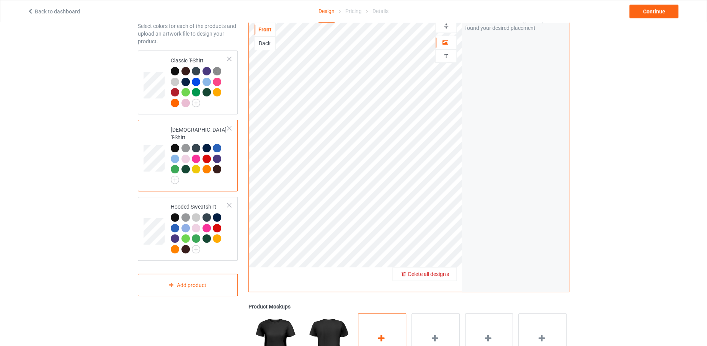
click at [380, 335] on icon at bounding box center [382, 338] width 10 height 8
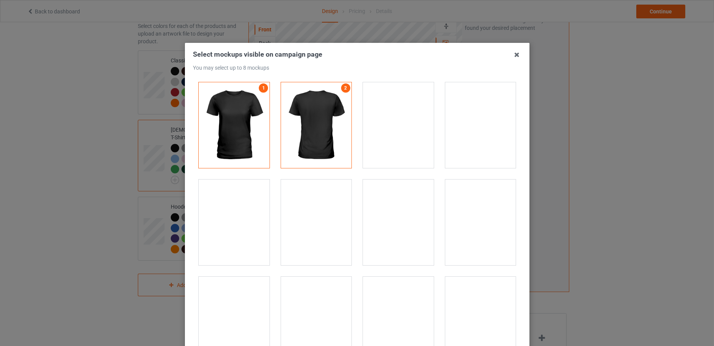
click at [233, 233] on div at bounding box center [234, 223] width 71 height 86
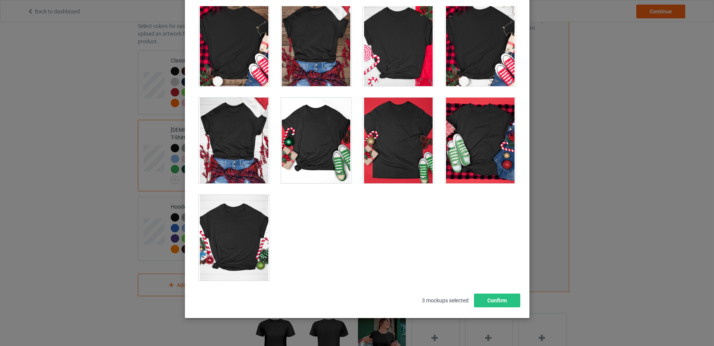
scroll to position [2541, 0]
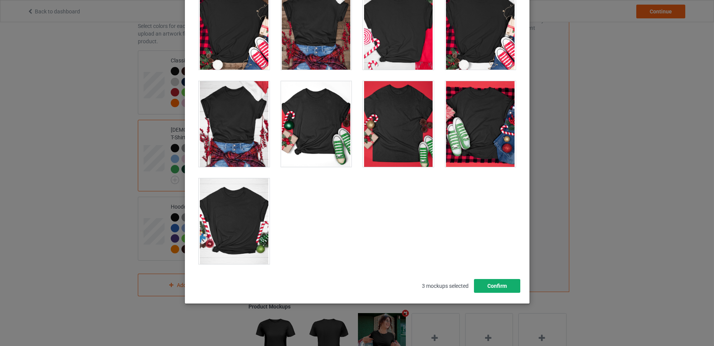
click at [495, 289] on button "Confirm" at bounding box center [497, 286] width 46 height 14
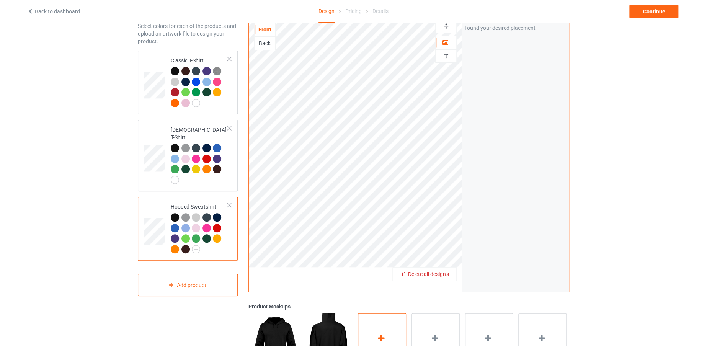
click at [374, 313] on div "Add mockup" at bounding box center [382, 343] width 48 height 60
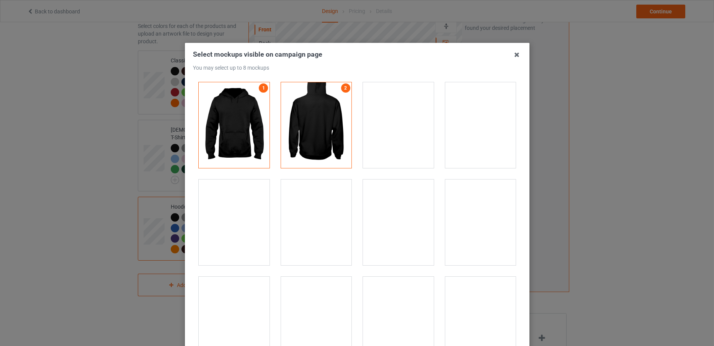
click at [200, 240] on div at bounding box center [234, 223] width 71 height 86
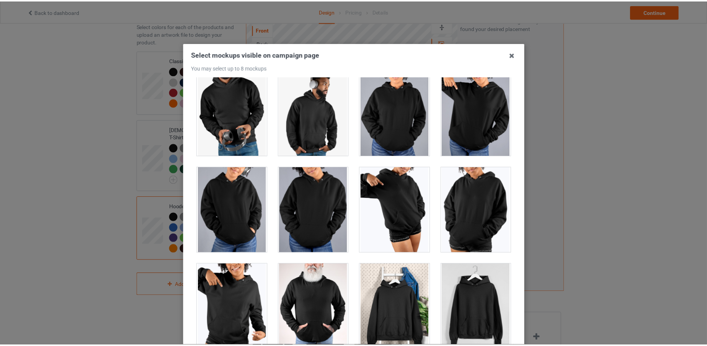
scroll to position [85, 0]
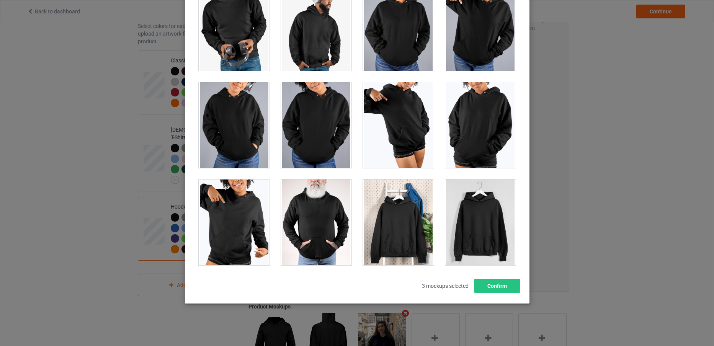
click at [470, 212] on div at bounding box center [480, 223] width 71 height 86
click at [490, 285] on button "Confirm" at bounding box center [497, 286] width 46 height 14
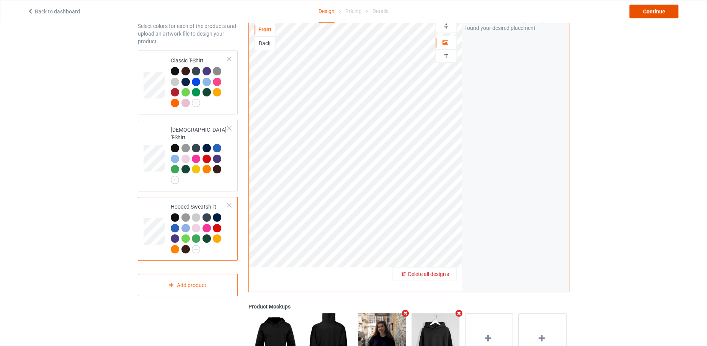
click at [647, 12] on div "Continue" at bounding box center [653, 12] width 49 height 14
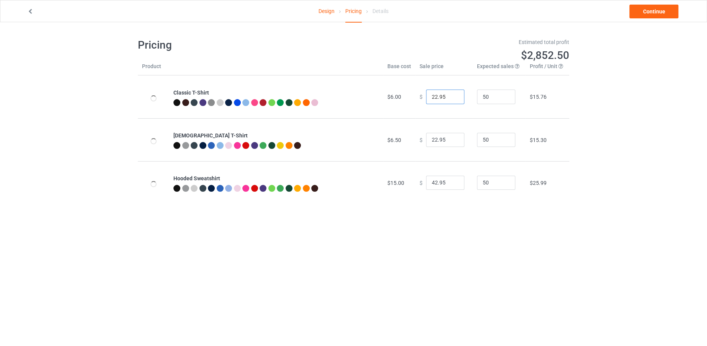
drag, startPoint x: 432, startPoint y: 93, endPoint x: 424, endPoint y: 94, distance: 8.6
click at [426, 94] on input "22.95" at bounding box center [445, 97] width 38 height 15
type input "19.95"
drag, startPoint x: 434, startPoint y: 135, endPoint x: 426, endPoint y: 137, distance: 7.9
click at [426, 137] on input "22.95" at bounding box center [445, 140] width 38 height 15
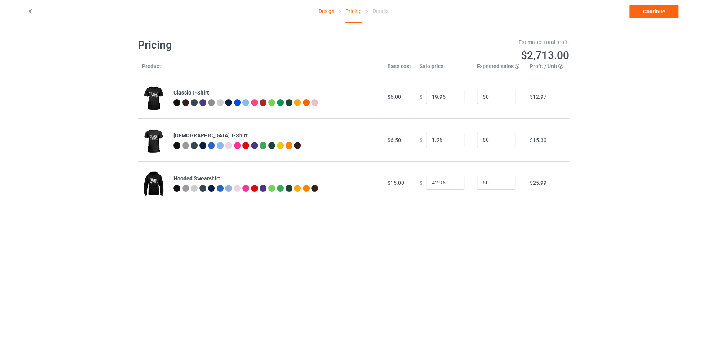
click at [433, 148] on td "$ 1.95" at bounding box center [443, 139] width 57 height 43
click at [433, 137] on input "1.95" at bounding box center [445, 140] width 38 height 15
click at [431, 137] on input "1.95" at bounding box center [445, 140] width 38 height 15
type input "19.95"
drag, startPoint x: 434, startPoint y: 180, endPoint x: 422, endPoint y: 181, distance: 11.9
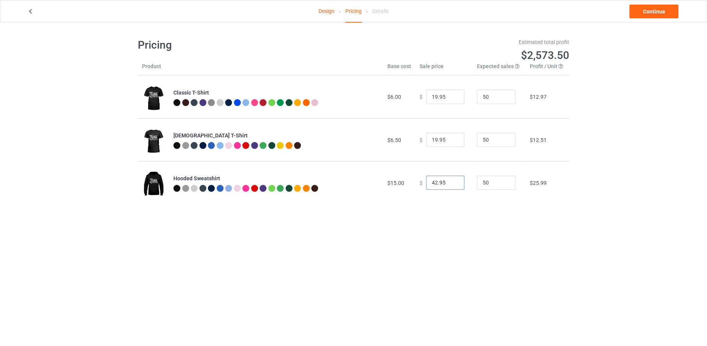
click at [426, 181] on input "42.95" at bounding box center [445, 183] width 38 height 15
type input "38.95"
click at [650, 15] on link "Continue" at bounding box center [653, 12] width 49 height 14
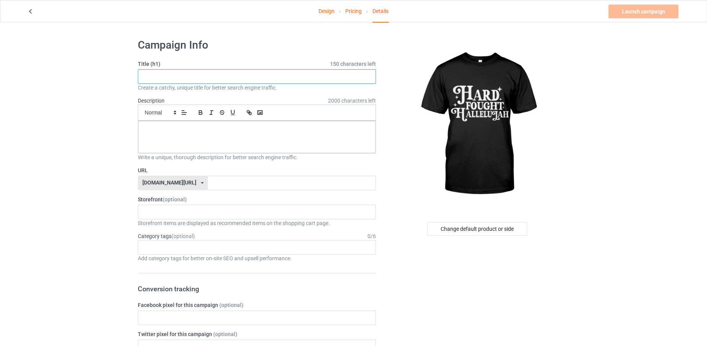
click at [255, 70] on input "text" at bounding box center [257, 76] width 238 height 15
click at [209, 78] on input "text" at bounding box center [257, 76] width 238 height 15
paste input "Hard Fought Hallelujah"
drag, startPoint x: 217, startPoint y: 73, endPoint x: 98, endPoint y: 77, distance: 118.3
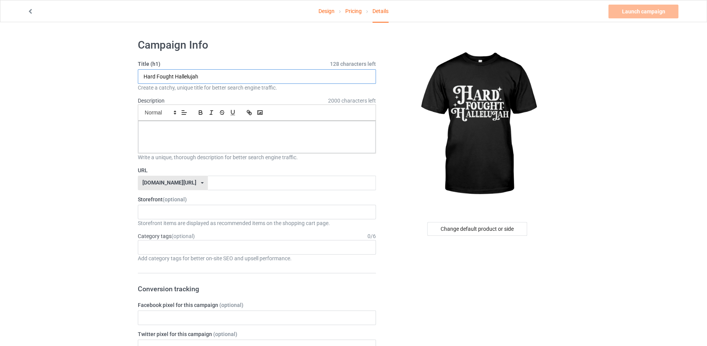
type input "Hard Fought Hallelujah"
click at [208, 183] on input "text" at bounding box center [292, 183] width 168 height 15
paste input "Hard Fought Hallelujah"
type input "HardFoughtHallelujah"
click at [236, 140] on div at bounding box center [256, 137] width 237 height 32
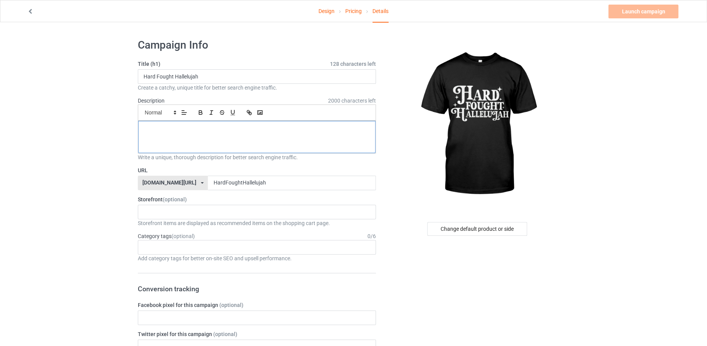
click at [236, 140] on div at bounding box center [256, 137] width 237 height 32
click at [620, 7] on link "Launch campaign" at bounding box center [643, 12] width 70 height 14
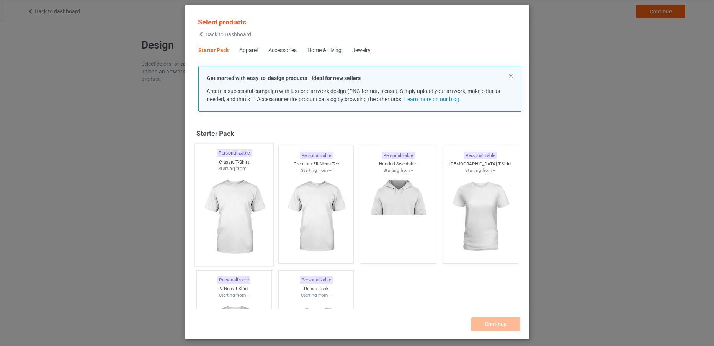
scroll to position [10, 0]
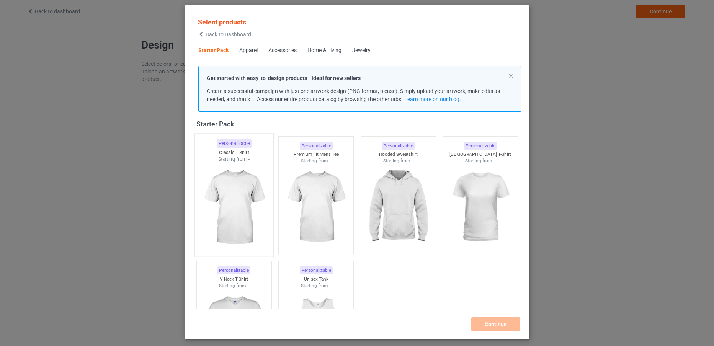
click at [223, 167] on img at bounding box center [234, 208] width 72 height 90
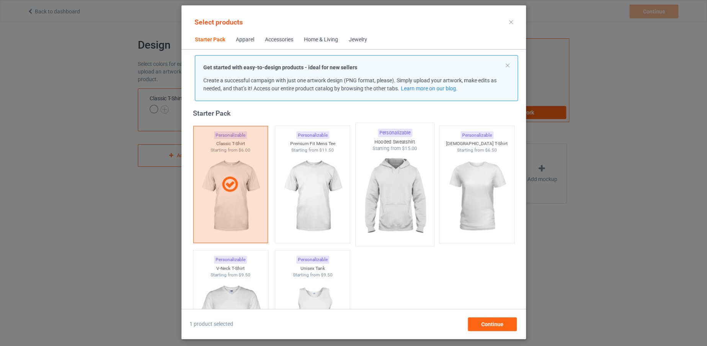
click at [402, 170] on img at bounding box center [395, 197] width 72 height 90
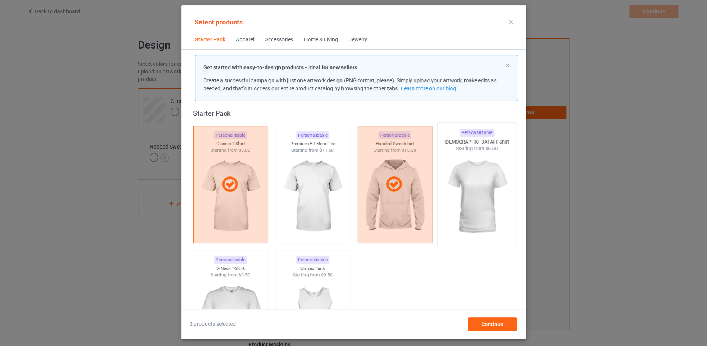
click at [480, 191] on img at bounding box center [477, 197] width 72 height 90
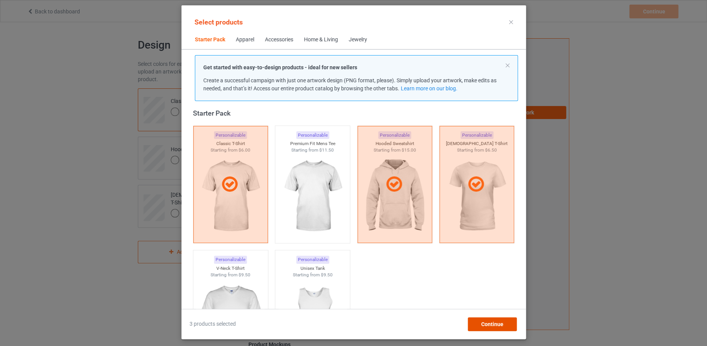
click at [494, 319] on div "Continue" at bounding box center [491, 324] width 49 height 14
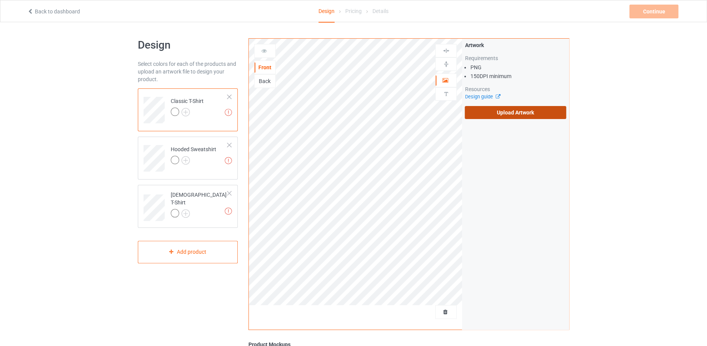
click at [500, 112] on label "Upload Artwork" at bounding box center [515, 112] width 101 height 13
click at [0, 0] on input "Upload Artwork" at bounding box center [0, 0] width 0 height 0
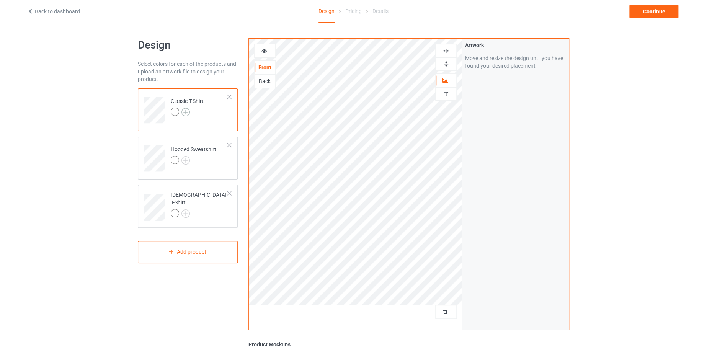
click at [182, 108] on img at bounding box center [185, 112] width 8 height 8
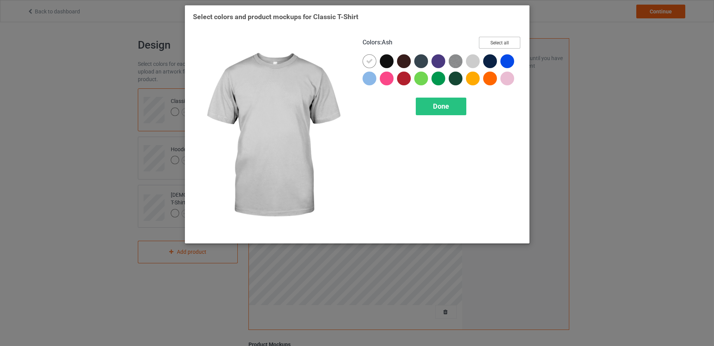
click at [493, 41] on button "Select all" at bounding box center [499, 43] width 41 height 12
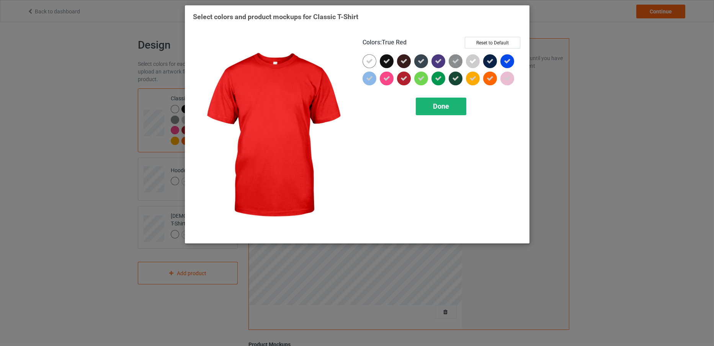
click at [439, 107] on span "Done" at bounding box center [441, 106] width 16 height 8
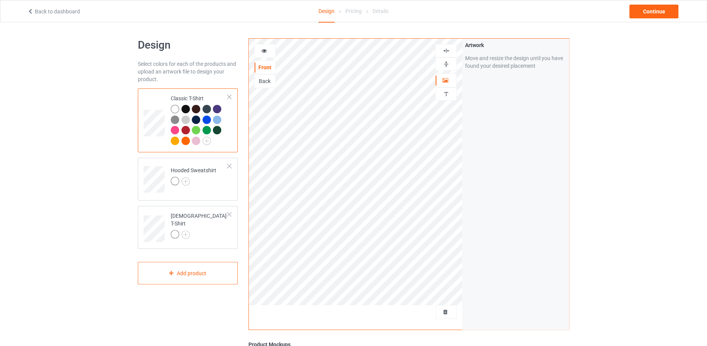
click at [184, 106] on div at bounding box center [185, 109] width 8 height 8
click at [188, 180] on img at bounding box center [185, 181] width 8 height 8
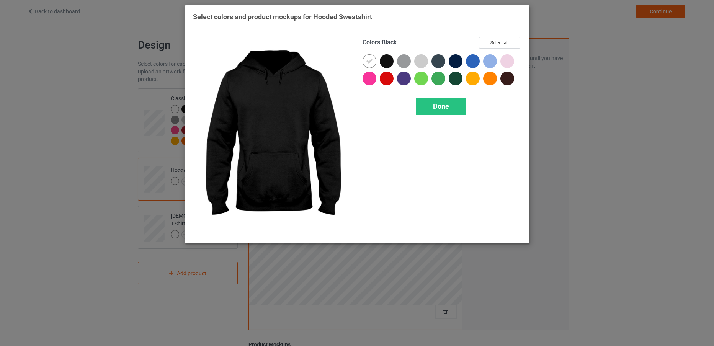
click at [389, 61] on div at bounding box center [387, 61] width 14 height 14
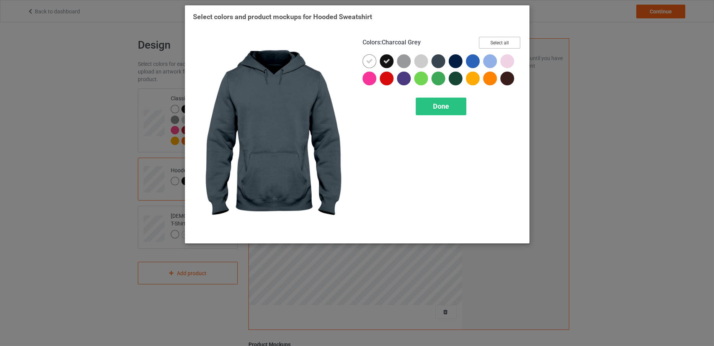
click at [485, 43] on button "Select all" at bounding box center [499, 43] width 41 height 12
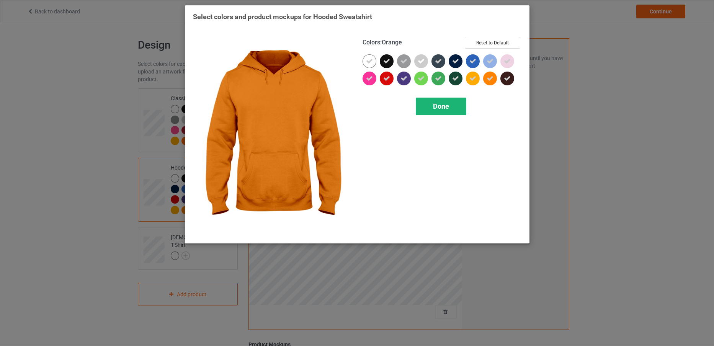
click at [445, 103] on span "Done" at bounding box center [441, 106] width 16 height 8
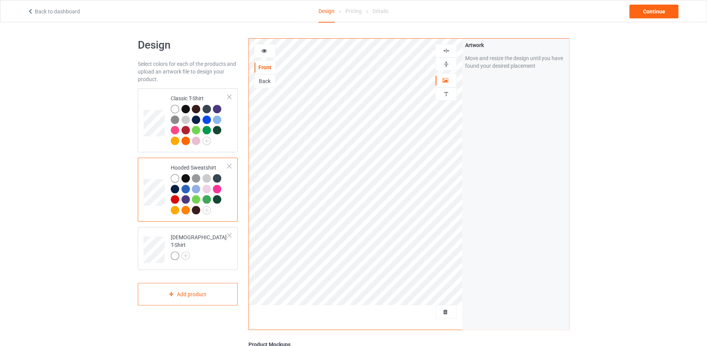
click at [186, 177] on div at bounding box center [185, 178] width 8 height 8
click at [187, 251] on img at bounding box center [185, 255] width 8 height 8
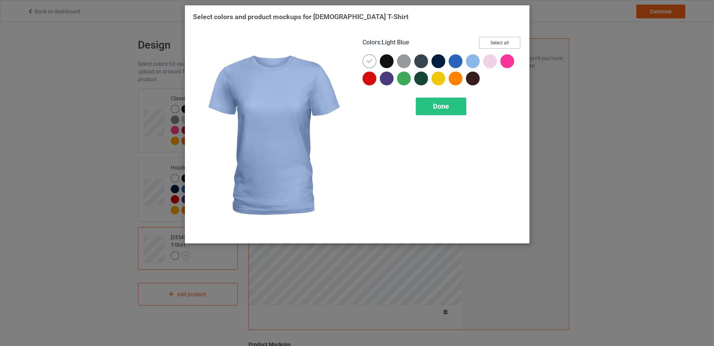
click at [500, 43] on button "Select all" at bounding box center [499, 43] width 41 height 12
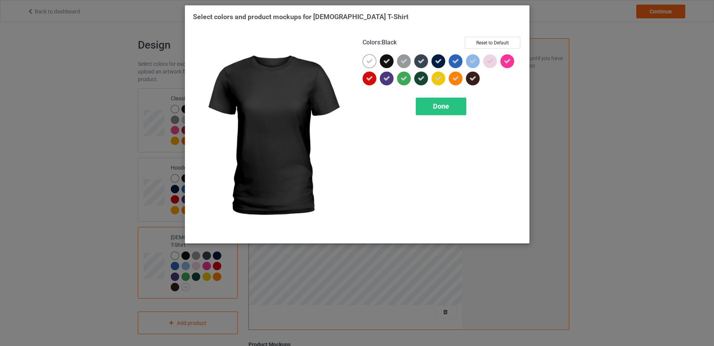
click at [383, 60] on icon at bounding box center [386, 61] width 7 height 7
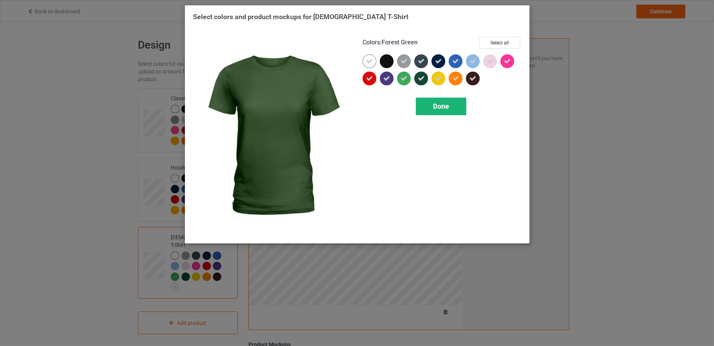
click at [434, 107] on span "Done" at bounding box center [441, 106] width 16 height 8
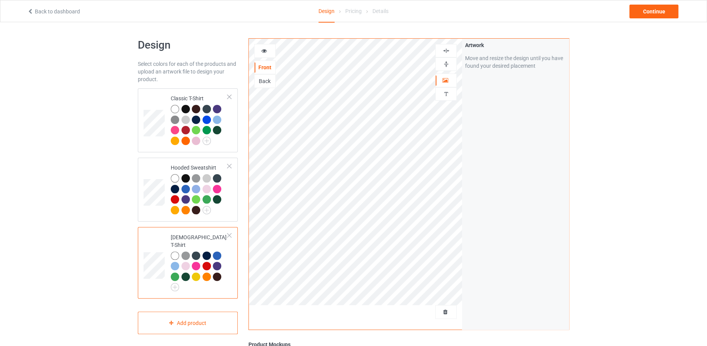
click at [265, 47] on icon at bounding box center [264, 49] width 7 height 5
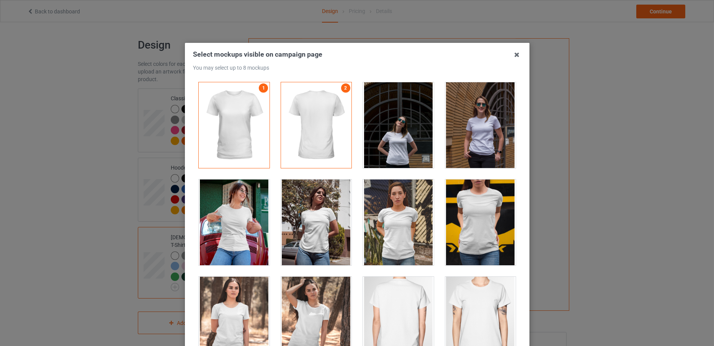
click at [228, 191] on div at bounding box center [234, 223] width 71 height 86
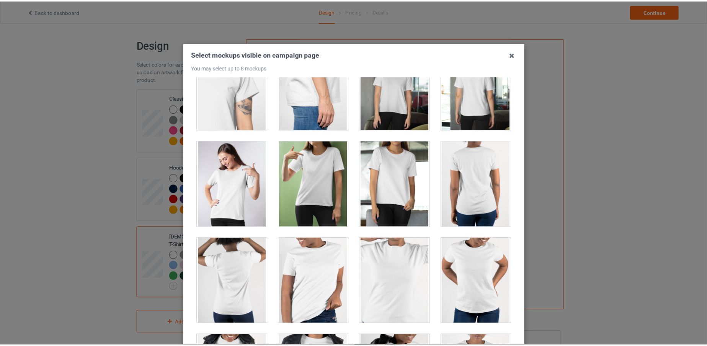
scroll to position [85, 0]
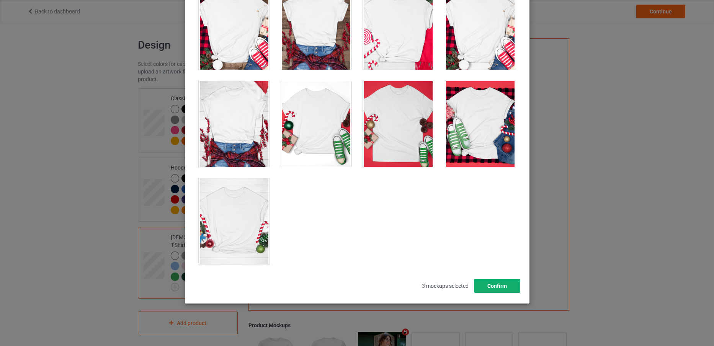
click at [500, 286] on button "Confirm" at bounding box center [497, 286] width 46 height 14
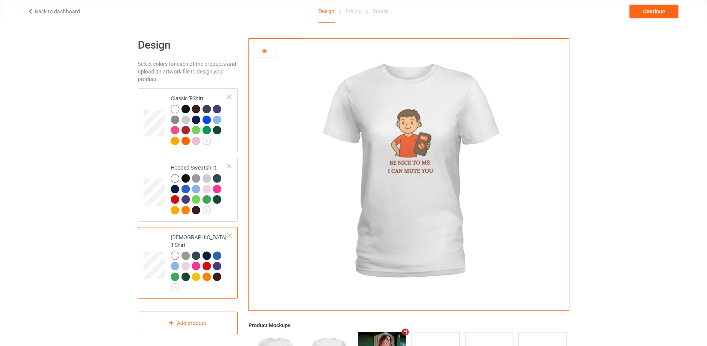
click at [163, 248] on td at bounding box center [155, 262] width 23 height 65
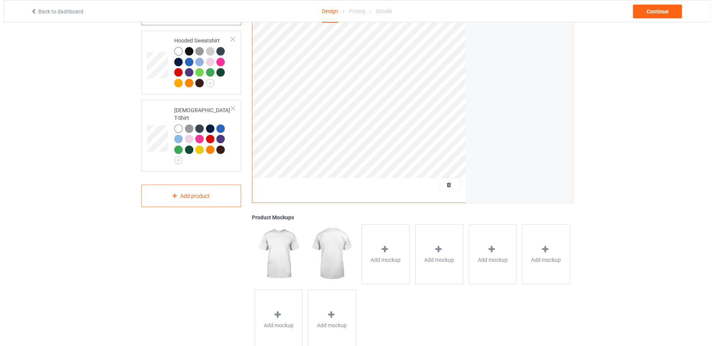
scroll to position [149, 0]
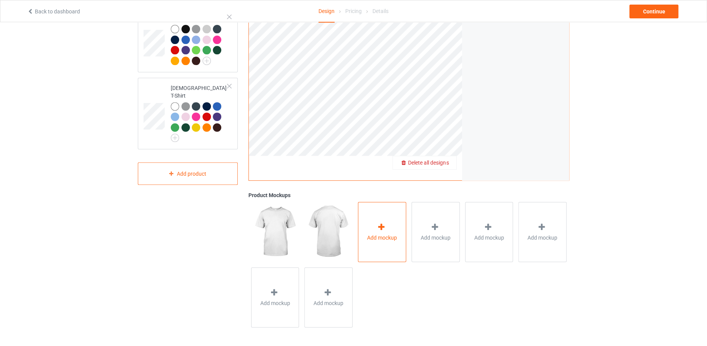
click at [367, 217] on div "Add mockup" at bounding box center [382, 232] width 48 height 60
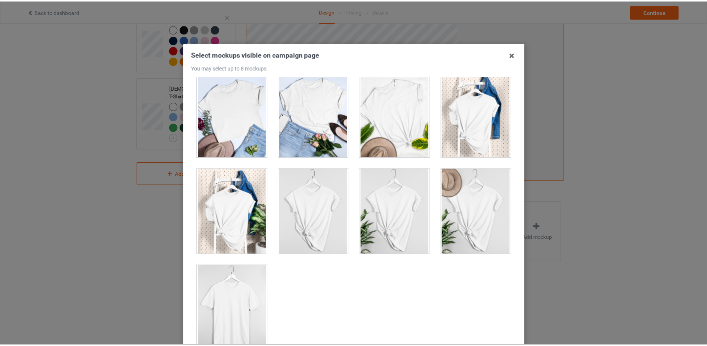
scroll to position [85, 0]
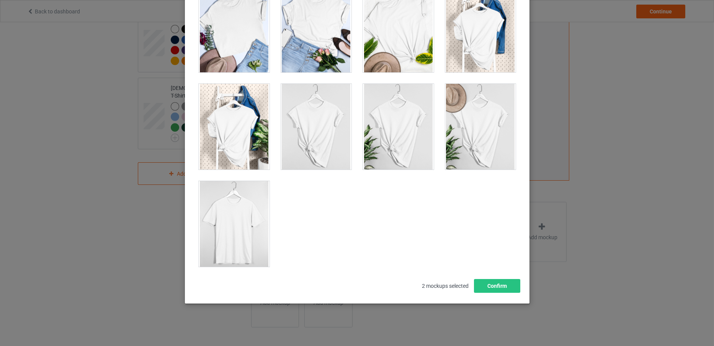
click at [248, 205] on div at bounding box center [234, 224] width 71 height 86
click at [495, 291] on button "Confirm" at bounding box center [497, 286] width 46 height 14
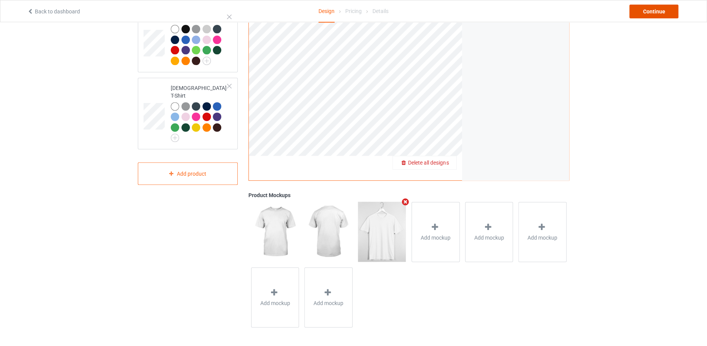
click at [666, 16] on div "Continue" at bounding box center [653, 12] width 49 height 14
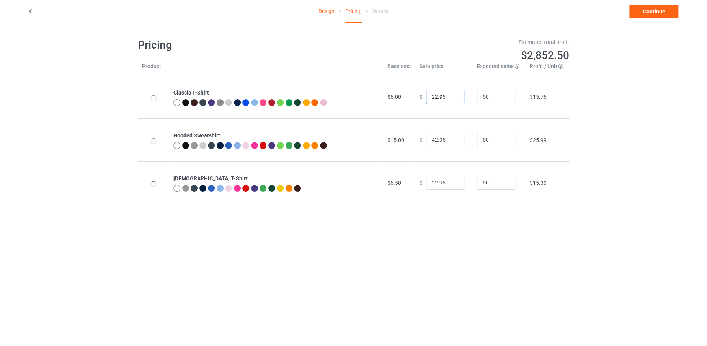
drag, startPoint x: 433, startPoint y: 93, endPoint x: 425, endPoint y: 93, distance: 7.7
click at [426, 93] on input "22.95" at bounding box center [445, 97] width 38 height 15
type input "19.95"
drag, startPoint x: 432, startPoint y: 135, endPoint x: 424, endPoint y: 137, distance: 8.4
click at [426, 137] on input "42.95" at bounding box center [445, 140] width 38 height 15
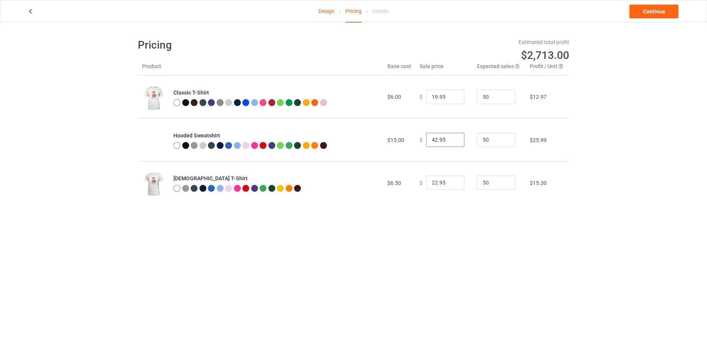
click at [426, 138] on input "42.95" at bounding box center [445, 140] width 38 height 15
drag, startPoint x: 433, startPoint y: 139, endPoint x: 425, endPoint y: 139, distance: 8.8
click at [426, 139] on input "42.95" at bounding box center [445, 140] width 38 height 15
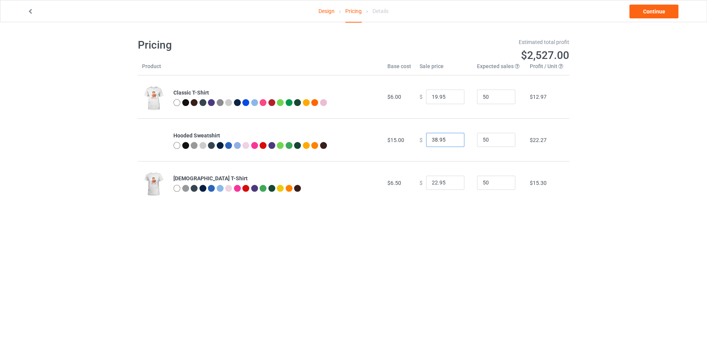
type input "38.95"
drag, startPoint x: 433, startPoint y: 182, endPoint x: 416, endPoint y: 186, distance: 17.2
click at [420, 186] on div "$ 22.95" at bounding box center [444, 183] width 49 height 15
type input "19.95"
click at [651, 8] on link "Continue" at bounding box center [653, 12] width 49 height 14
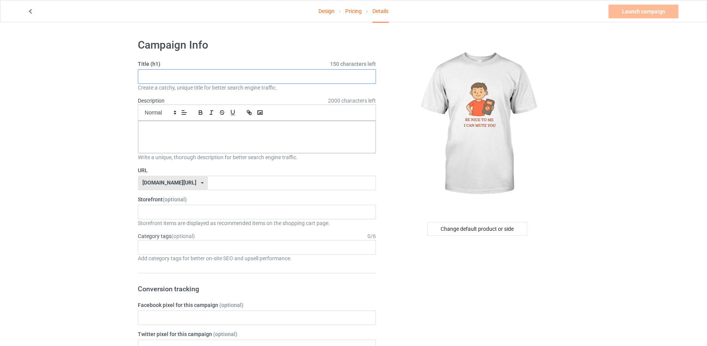
click at [270, 73] on input "text" at bounding box center [257, 76] width 238 height 15
type input "b"
drag, startPoint x: 143, startPoint y: 74, endPoint x: 237, endPoint y: 74, distance: 94.5
click at [237, 74] on input "BENICETOMEICANMUTEYOU" at bounding box center [257, 76] width 238 height 15
type input "BENICETOMEICANMUTEYOU"
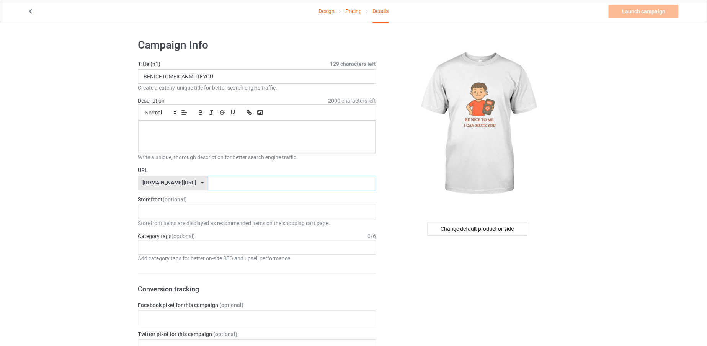
click at [255, 184] on input "text" at bounding box center [292, 183] width 168 height 15
paste input "BENICETOMEICANMUTEYOU"
type input "BENICETOMEICANMUTEYOU"
click at [248, 140] on div at bounding box center [256, 137] width 237 height 32
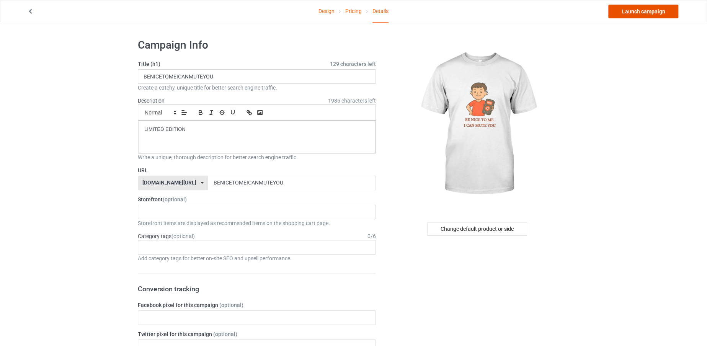
click at [629, 13] on link "Launch campaign" at bounding box center [643, 12] width 70 height 14
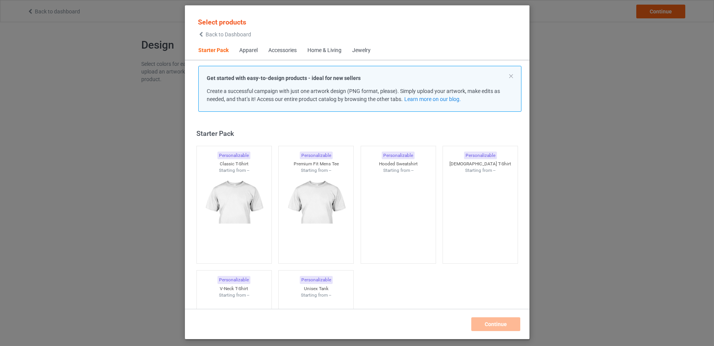
scroll to position [10, 0]
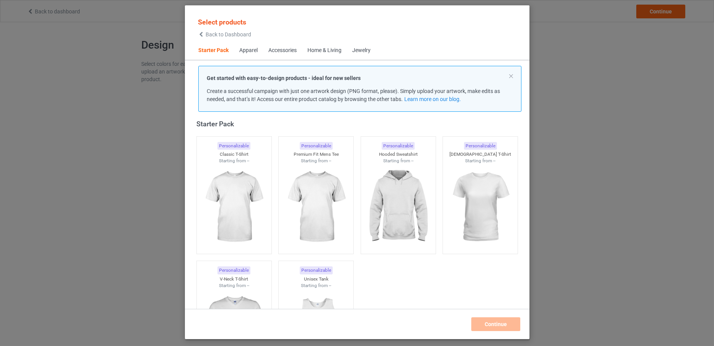
click at [216, 35] on span "Back to Dashboard" at bounding box center [229, 34] width 46 height 6
